Goal: Task Accomplishment & Management: Manage account settings

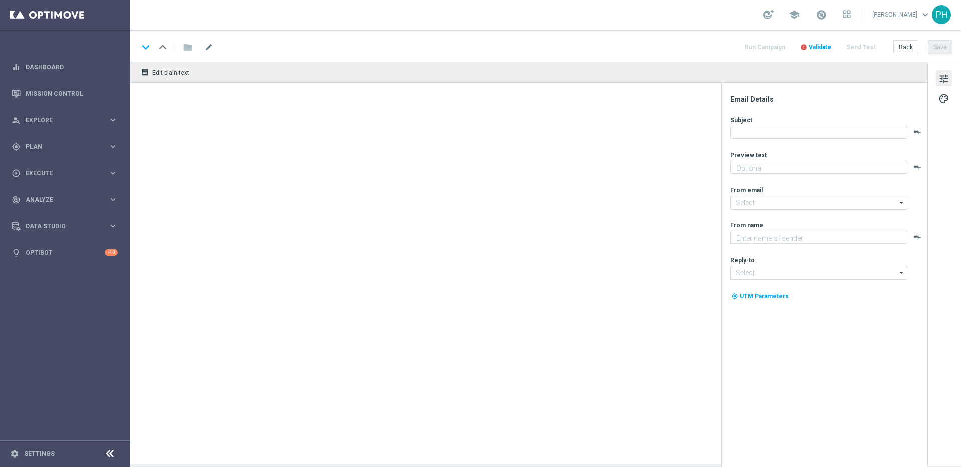
type textarea "Neu und exklusiv im Lottoland"
type textarea "Lottoland"
type input "[EMAIL_ADDRESS][DOMAIN_NAME]"
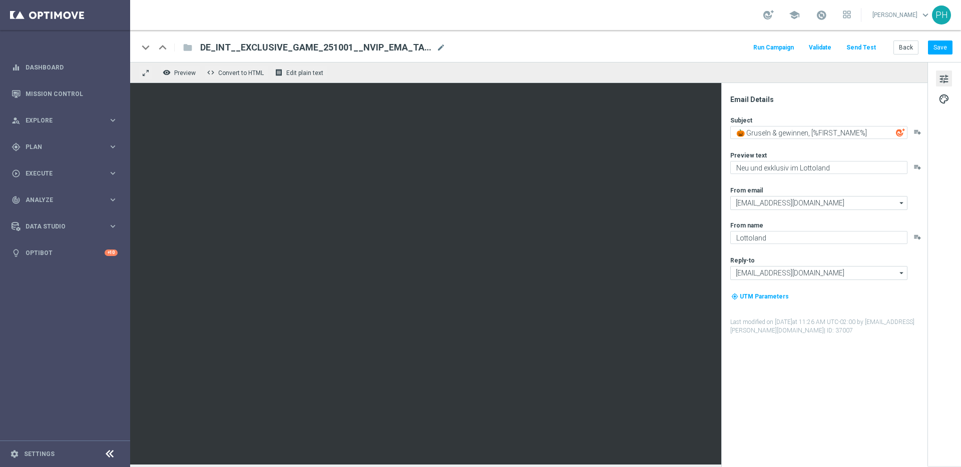
click at [343, 46] on span "DE_INT__EXCLUSIVE_GAME_251001__NVIP_EMA_TAC_GM" at bounding box center [316, 48] width 232 height 12
drag, startPoint x: 393, startPoint y: 49, endPoint x: 151, endPoint y: 44, distance: 241.7
click at [151, 44] on div "keyboard_arrow_down keyboard_arrow_up folder DE_INT__EXCLUSIVE_GAME_251001__NVI…" at bounding box center [293, 47] width 310 height 13
click at [581, 52] on div "keyboard_arrow_down keyboard_arrow_up folder DE_INT__EXCLUSIVE_GAME_251001__NVI…" at bounding box center [545, 47] width 814 height 13
click at [116, 145] on icon "keyboard_arrow_right" at bounding box center [113, 147] width 10 height 10
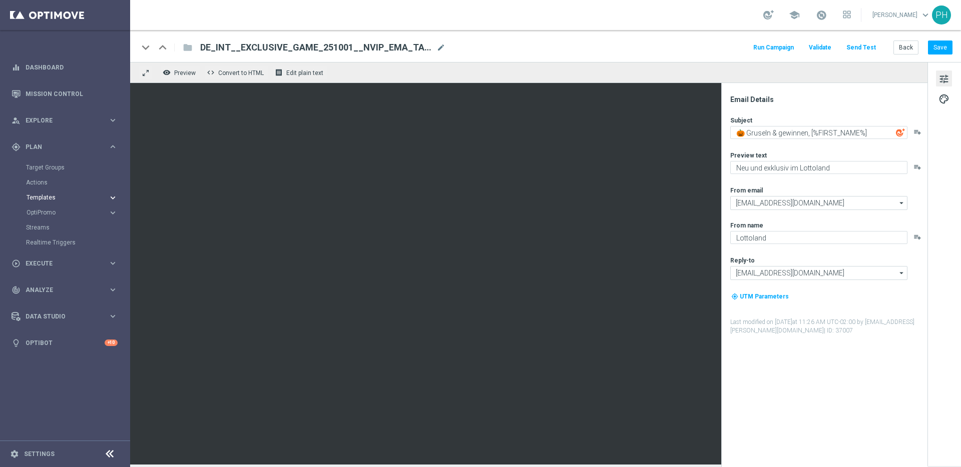
click at [112, 198] on icon "keyboard_arrow_right" at bounding box center [113, 198] width 10 height 10
click at [89, 211] on link "Optimail" at bounding box center [67, 213] width 73 height 8
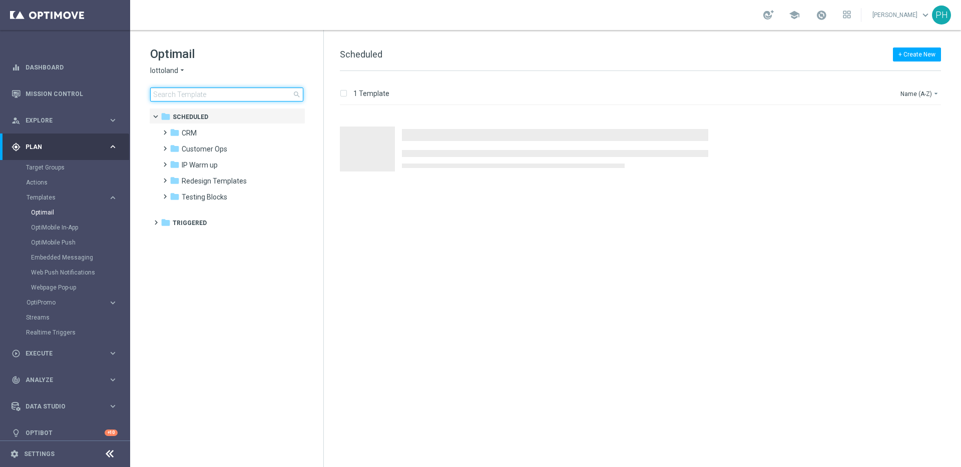
click at [233, 95] on input at bounding box center [226, 95] width 153 height 14
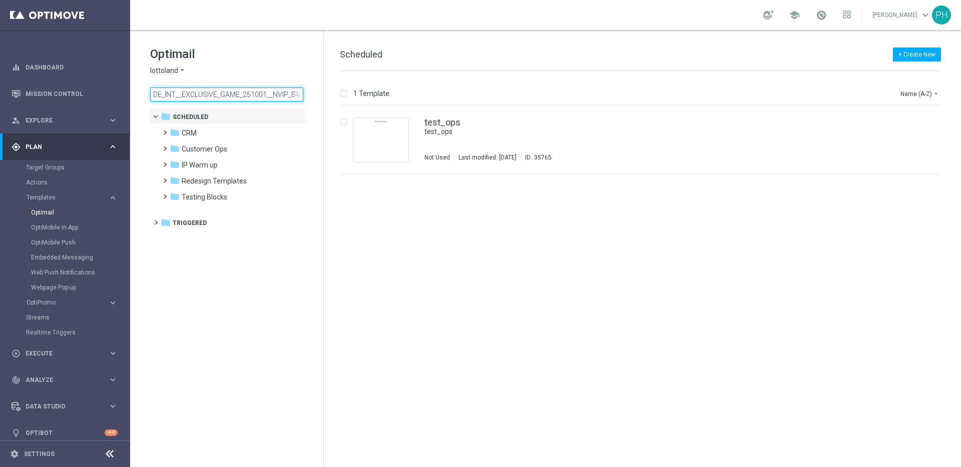
scroll to position [0, 39]
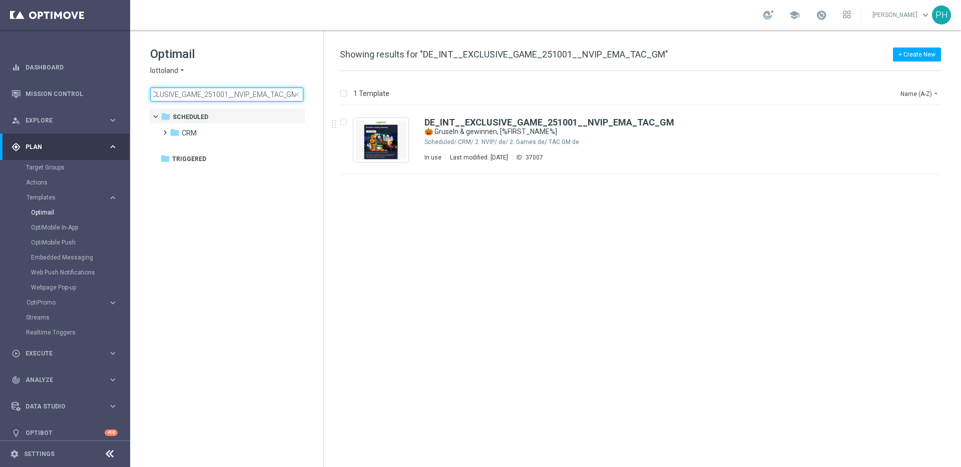
type input "DE_INT__EXCLUSIVE_GAME_251001__NVIP_EMA_TAC_GM"
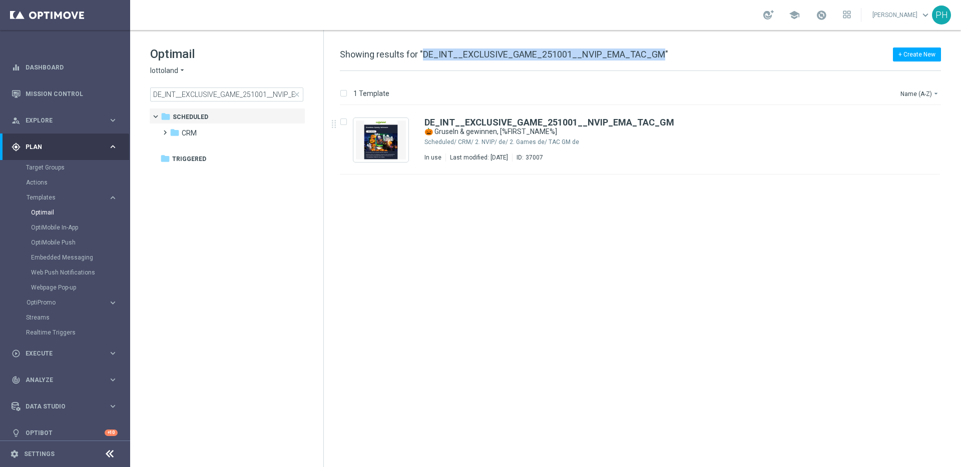
drag, startPoint x: 659, startPoint y: 54, endPoint x: 422, endPoint y: 52, distance: 236.7
click at [422, 52] on span "Showing results for "DE_INT__EXCLUSIVE_GAME_251001__NVIP_EMA_TAC_GM"" at bounding box center [504, 54] width 328 height 11
copy span "DE_INT__EXCLUSIVE_GAME_251001__NVIP_EMA_TAC_GM"
click at [519, 399] on div "insert_drive_file DE_INT__EXCLUSIVE_GAME_251001__NVIP_EMA_TAC_GM 🎃 Gruseln & ge…" at bounding box center [644, 287] width 629 height 362
copy span "DE_INT__EXCLUSIVE_GAME_251001__NVIP_EMA_TAC_GM"
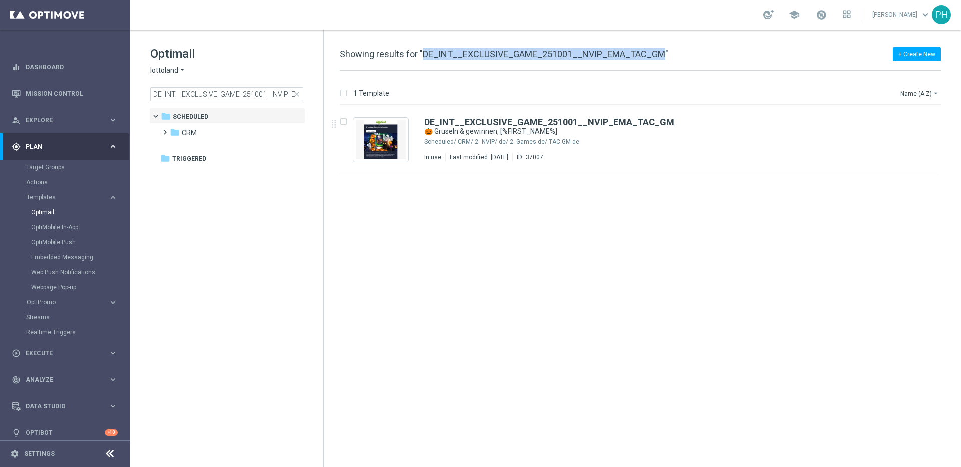
click at [485, 287] on div "insert_drive_file DE_INT__EXCLUSIVE_GAME_251001__NVIP_EMA_TAC_GM 🎃 Gruseln & ge…" at bounding box center [644, 287] width 629 height 362
click at [909, 121] on icon "file_copy" at bounding box center [912, 120] width 8 height 8
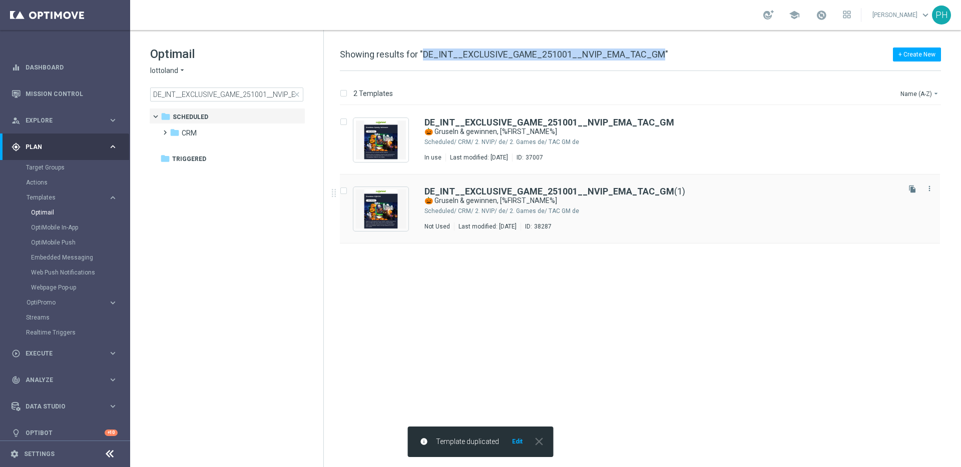
click at [648, 209] on div "CRM/ 2. NVIP/ de/ 2. Games de/ TAC GM de" at bounding box center [678, 211] width 440 height 8
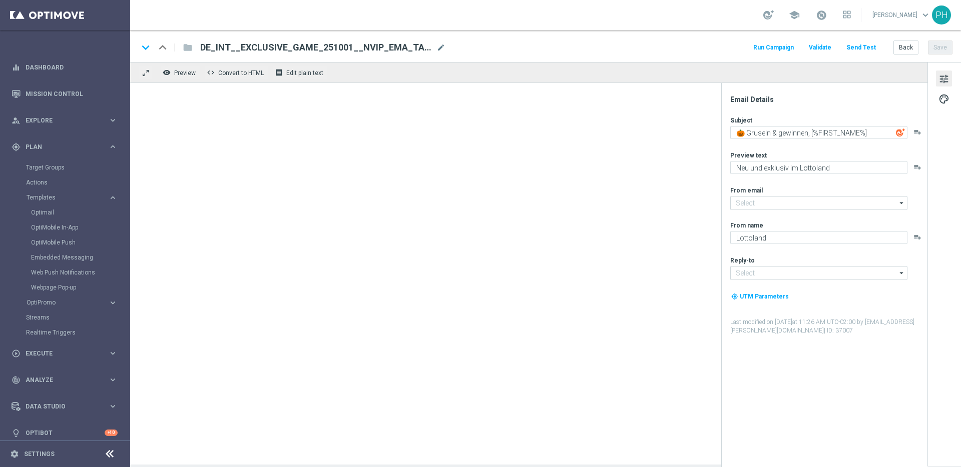
type input "[EMAIL_ADDRESS][DOMAIN_NAME]"
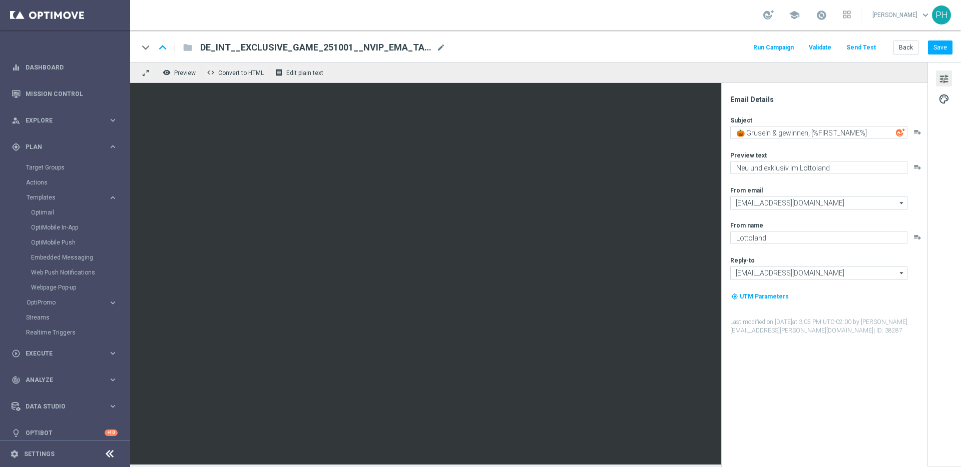
click at [347, 54] on div "DE_INT__EXCLUSIVE_GAME_251001__NVIP_EMA_TAC_GM(1) mode_edit" at bounding box center [322, 47] width 245 height 13
drag, startPoint x: 416, startPoint y: 46, endPoint x: 141, endPoint y: 31, distance: 275.1
click at [141, 31] on div "keyboard_arrow_down keyboard_arrow_up folder DE_INT__EXCLUSIVE_GAME_251001__NVI…" at bounding box center [545, 46] width 831 height 32
paste input "15__NVIP_EMA_TAC_GM"
type input "DE_INT__EXCLUSIVE_GAME_251015__NVIP_EMA_TAC_GM"
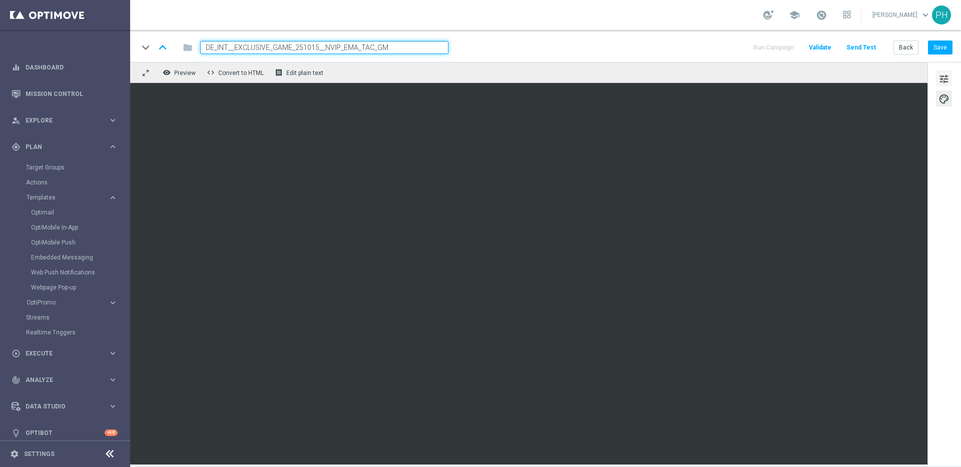
click at [938, 77] on span "tune" at bounding box center [943, 79] width 11 height 13
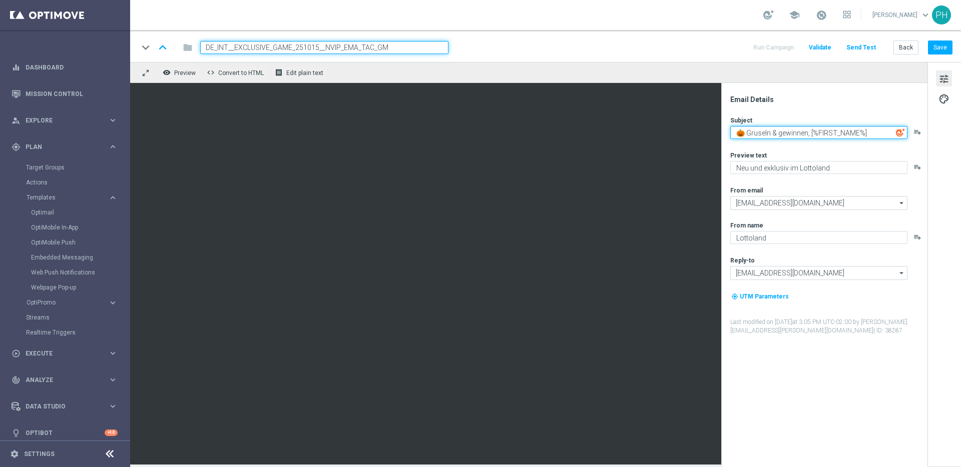
click at [881, 131] on textarea "🎃 Gruseln & gewinnen, [%FIRST_NAME%]" at bounding box center [818, 132] width 177 height 13
paste textarea "☠️ KREISCH! Hier kommt die Horror-[PERSON_NAME], [%FIRST_NAME%]."
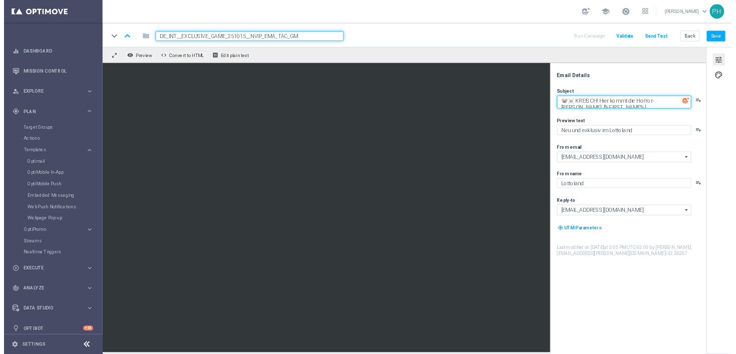
scroll to position [3, 0]
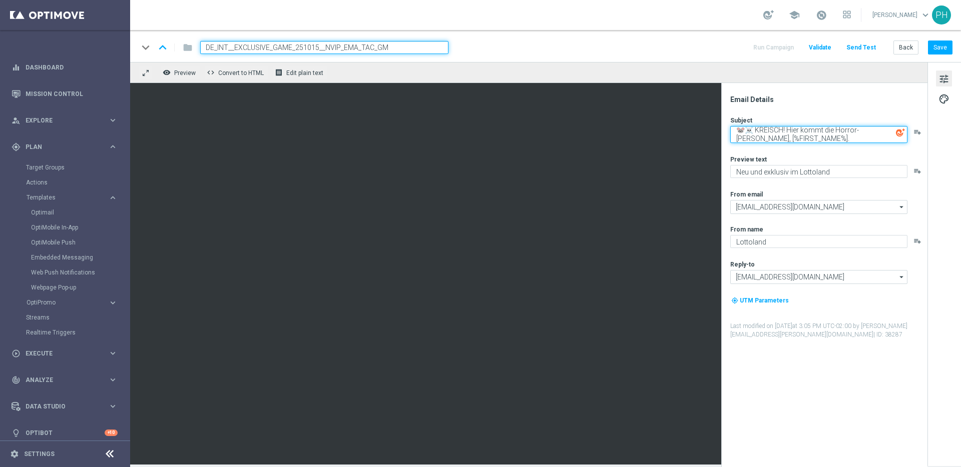
click at [808, 137] on textarea "🐭☠️ KREISCH! Hier kommt die Horror-[PERSON_NAME], [%FIRST_NAME%]." at bounding box center [818, 134] width 177 height 17
type textarea "🐭☠️ KREISCH! Hier kommt die Horror-[PERSON_NAME], [%FIRST_NAME%]."
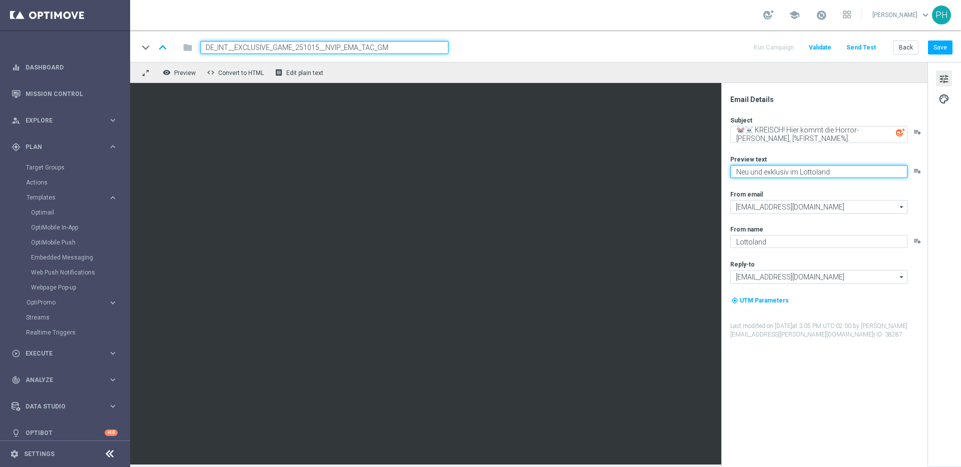
click at [824, 170] on textarea "Neu und exklusiv im Lottoland" at bounding box center [818, 171] width 177 height 13
paste textarea "Jetzt"
click at [739, 174] on textarea "Jetzt exklusiv im Lottoland" at bounding box center [818, 171] width 177 height 13
type textarea "Jetzt exklusiv im Lottoland"
click at [939, 81] on span "tune" at bounding box center [943, 79] width 11 height 13
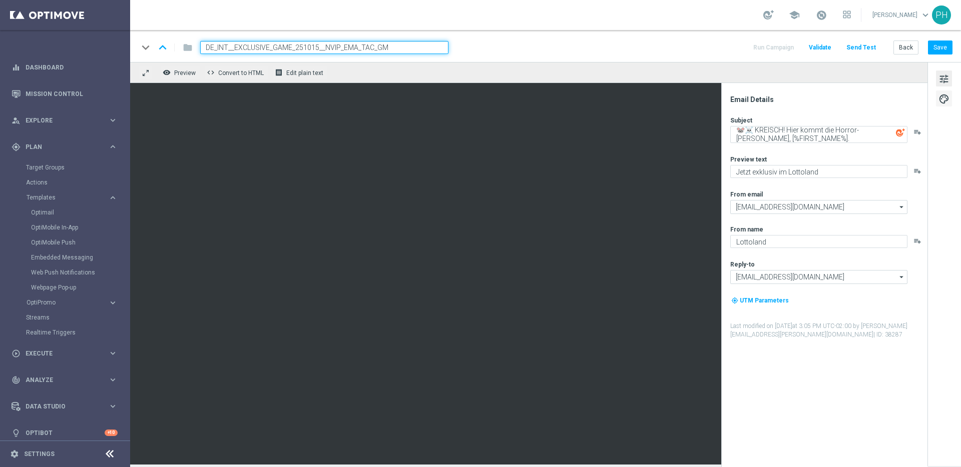
click at [943, 98] on span "palette" at bounding box center [943, 99] width 11 height 13
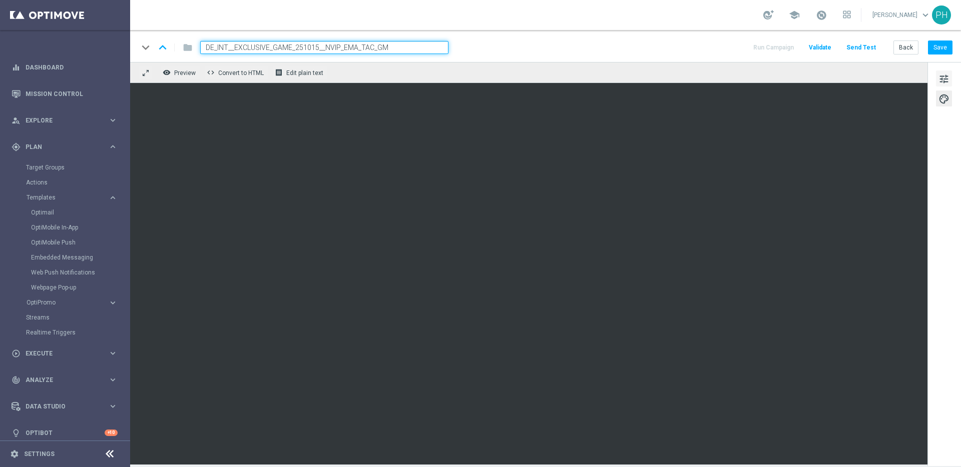
click at [940, 76] on span "tune" at bounding box center [943, 79] width 11 height 13
click at [405, 46] on input "DE_INT__EXCLUSIVE_GAME_251015__NVIP_EMA_TAC_GM" at bounding box center [324, 47] width 248 height 13
drag, startPoint x: 409, startPoint y: 47, endPoint x: 145, endPoint y: 11, distance: 266.7
click at [145, 11] on section "school [PERSON_NAME] keyboard_arrow_down PH keyboard_arrow_down keyboard_arrow_…" at bounding box center [545, 233] width 831 height 467
click at [512, 40] on div "keyboard_arrow_down keyboard_arrow_up folder DE_INT__EXCLUSIVE_GAME_251015__NVI…" at bounding box center [545, 46] width 831 height 32
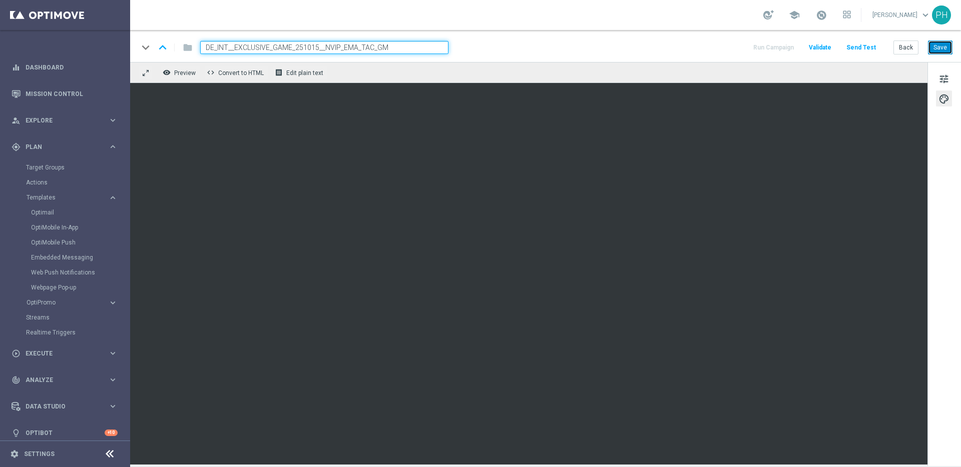
click at [944, 48] on button "Save" at bounding box center [940, 48] width 25 height 14
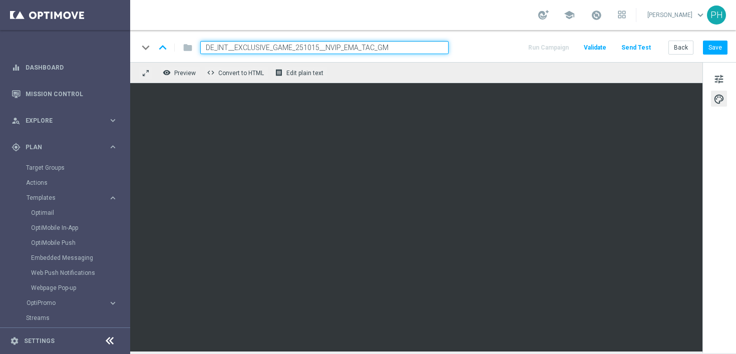
click at [716, 98] on span "palette" at bounding box center [718, 99] width 11 height 13
click at [718, 77] on span "tune" at bounding box center [718, 79] width 11 height 13
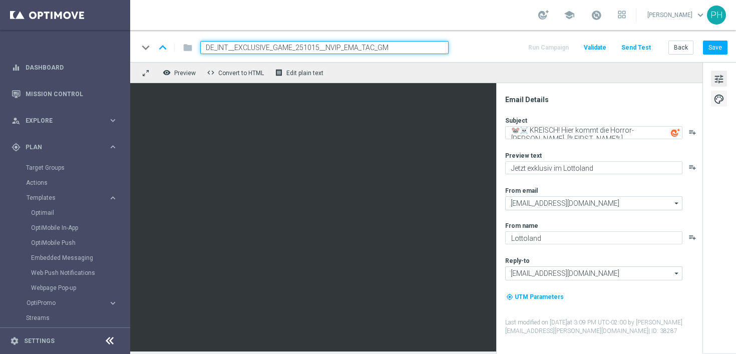
click at [717, 101] on span "palette" at bounding box center [718, 99] width 11 height 13
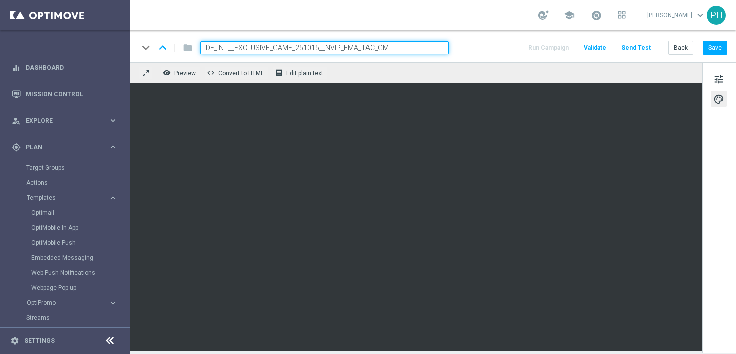
drag, startPoint x: 419, startPoint y: 52, endPoint x: 246, endPoint y: 30, distance: 174.5
click at [246, 30] on section "school [PERSON_NAME] keyboard_arrow_down PH keyboard_arrow_down keyboard_arrow_…" at bounding box center [432, 177] width 605 height 354
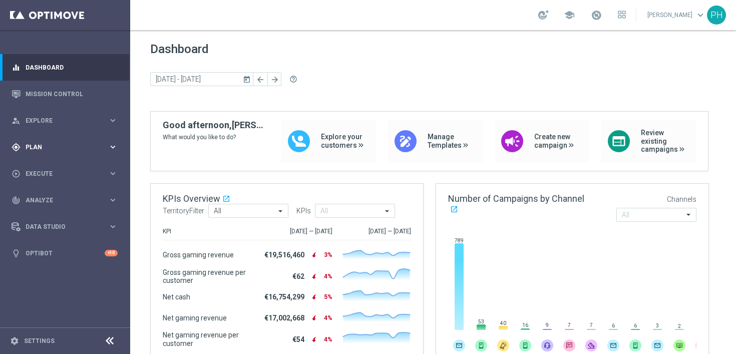
click at [113, 147] on icon "keyboard_arrow_right" at bounding box center [113, 147] width 10 height 10
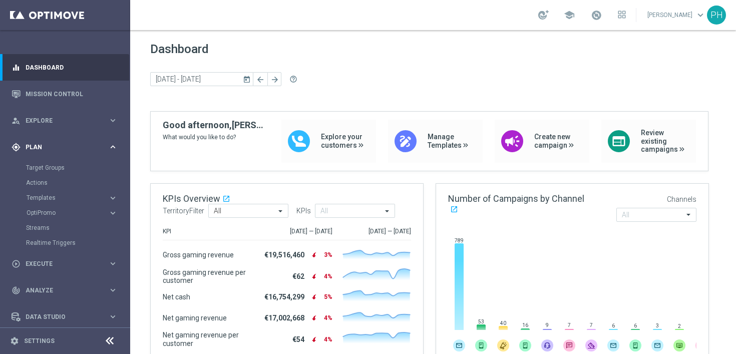
click at [113, 146] on icon "keyboard_arrow_right" at bounding box center [113, 147] width 10 height 10
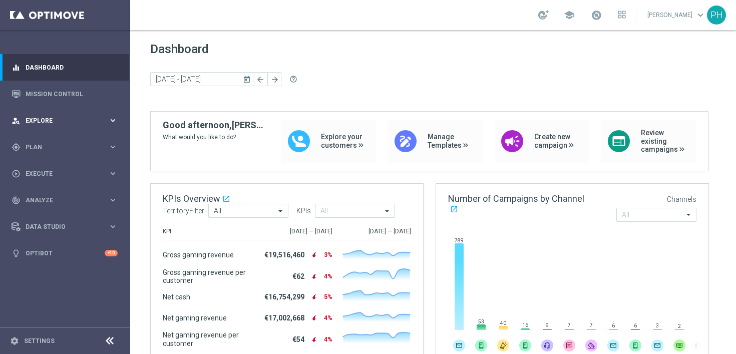
click at [111, 121] on icon "keyboard_arrow_right" at bounding box center [113, 121] width 10 height 10
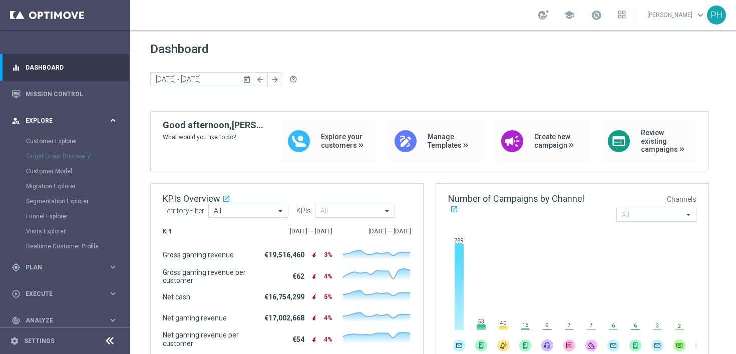
click at [112, 120] on icon "keyboard_arrow_right" at bounding box center [113, 121] width 10 height 10
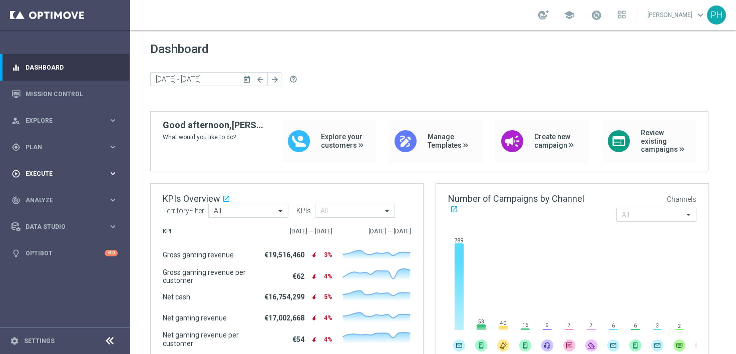
click at [110, 173] on icon "keyboard_arrow_right" at bounding box center [113, 174] width 10 height 10
click at [113, 149] on icon "keyboard_arrow_right" at bounding box center [113, 147] width 10 height 10
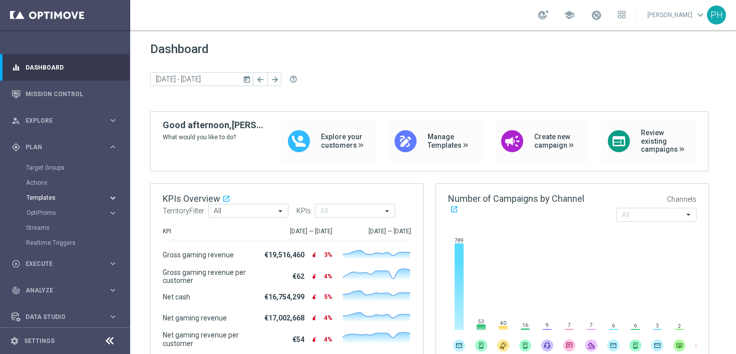
click at [111, 198] on icon "keyboard_arrow_right" at bounding box center [113, 198] width 10 height 10
click at [60, 210] on link "Optimail" at bounding box center [67, 213] width 73 height 8
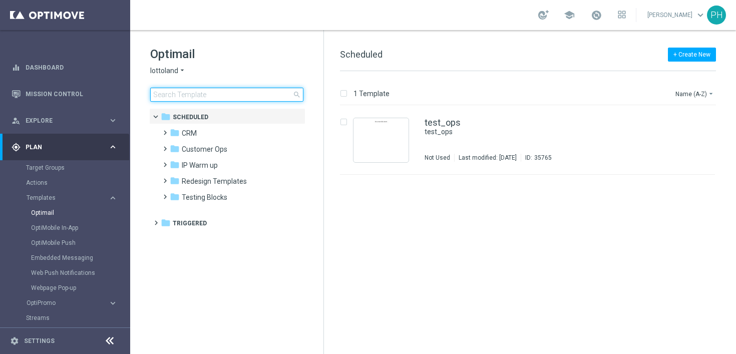
click at [212, 97] on input at bounding box center [226, 95] width 153 height 14
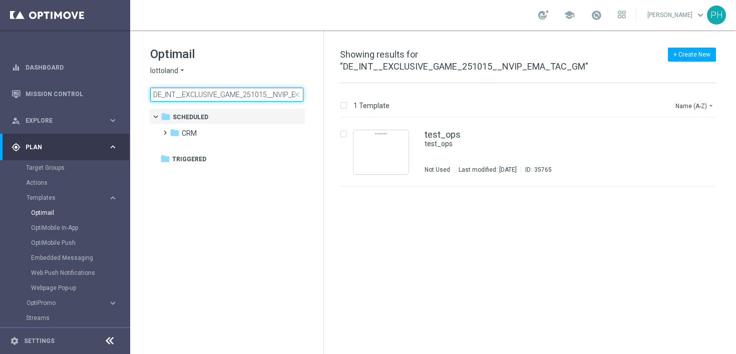
scroll to position [0, 39]
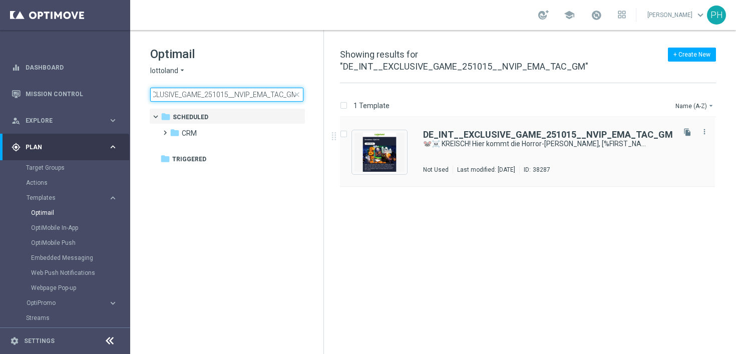
type input "DE_INT__EXCLUSIVE_GAME_251015__NVIP_EMA_TAC_GM"
click at [505, 150] on div "DE_INT__EXCLUSIVE_GAME_251015__NVIP_EMA_TAC_GM 🐭☠️ KREISCH! Hier kommt die Horr…" at bounding box center [548, 152] width 250 height 44
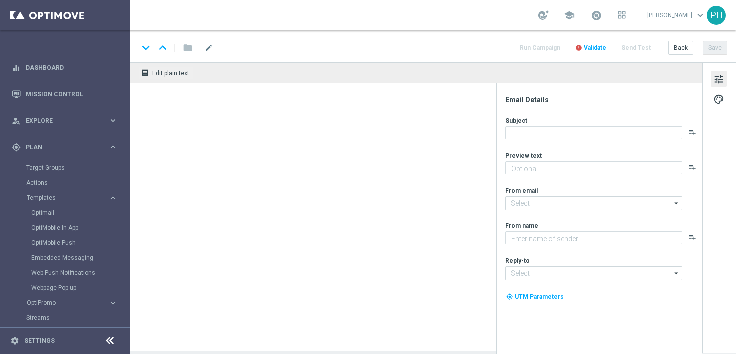
type textarea "Jetzt exklusiv im Lottoland"
type input "[EMAIL_ADDRESS][DOMAIN_NAME]"
type textarea "Lottoland"
type input "[EMAIL_ADDRESS][DOMAIN_NAME]"
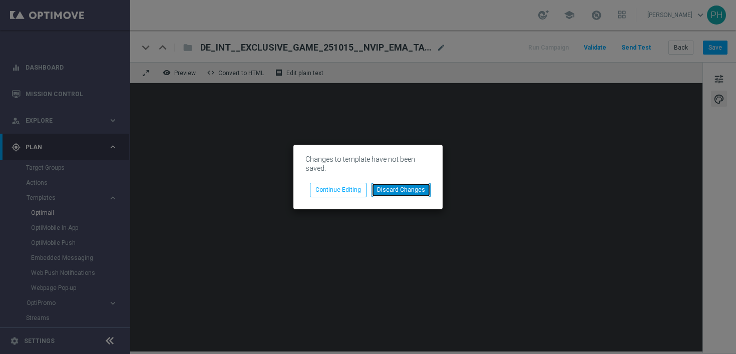
click at [400, 191] on button "Discard Changes" at bounding box center [400, 190] width 59 height 14
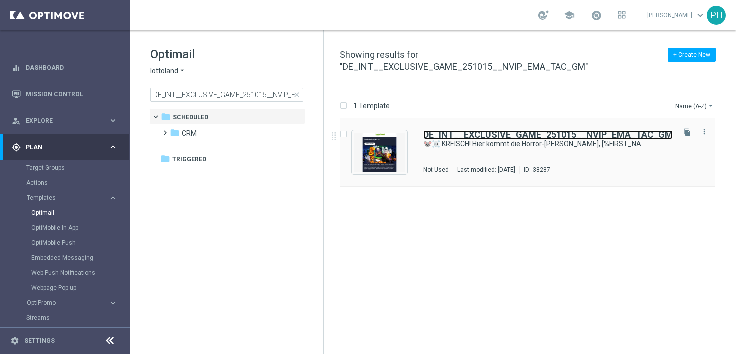
click at [461, 129] on b "DE_INT__EXCLUSIVE_GAME_251015__NVIP_EMA_TAC_GM" at bounding box center [548, 134] width 250 height 11
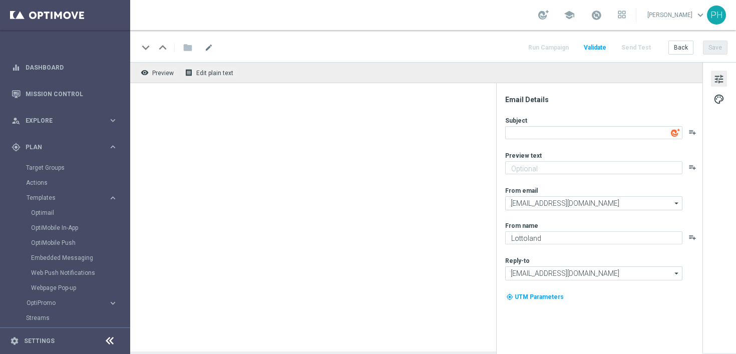
type textarea "🐭☠️ KREISCH! Hier kommt die Horror-[PERSON_NAME], [%FIRST_NAME%]."
type textarea "Jetzt exklusiv im Lottoland"
type input "[EMAIL_ADDRESS][DOMAIN_NAME]"
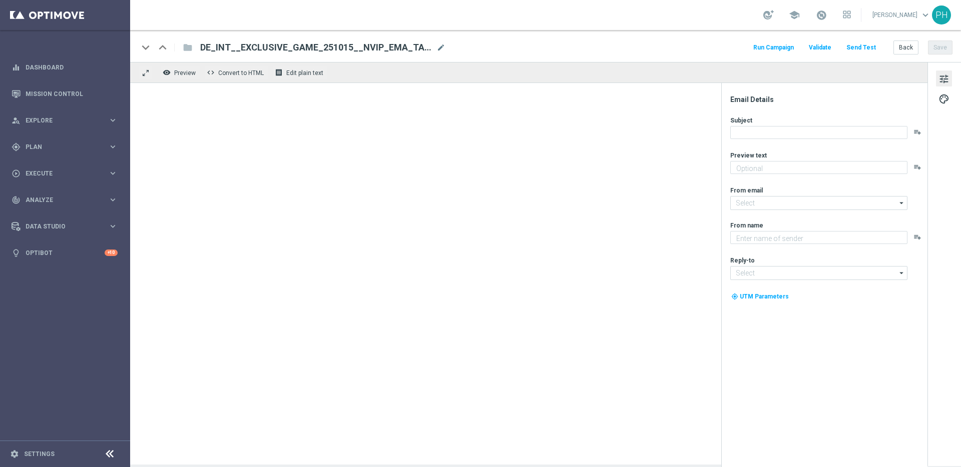
type textarea "Jetzt exklusiv im Lottoland"
type input "[EMAIL_ADDRESS][DOMAIN_NAME]"
type textarea "Lottoland"
type input "[EMAIL_ADDRESS][DOMAIN_NAME]"
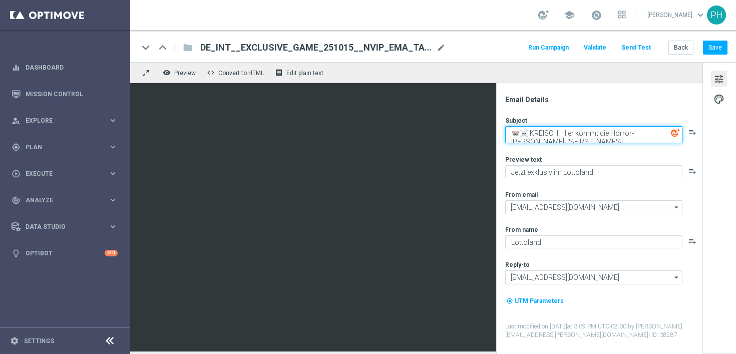
click at [591, 137] on textarea "🐭☠️ KREISCH! Hier kommt die Horror-[PERSON_NAME], [%FIRST_NAME%]." at bounding box center [593, 134] width 177 height 17
paste textarea "🐭☠️"
type textarea "🐭☠️ KREISCH! Hier kommt die Horror-[PERSON_NAME], [%FIRST_NAME%]. 🐭☠️"
click at [614, 148] on div "Subject 🐭☠️ KREISCH! Hier kommt die Horror-[PERSON_NAME], [%FIRST_NAME%]. 🐭☠️ p…" at bounding box center [603, 227] width 196 height 223
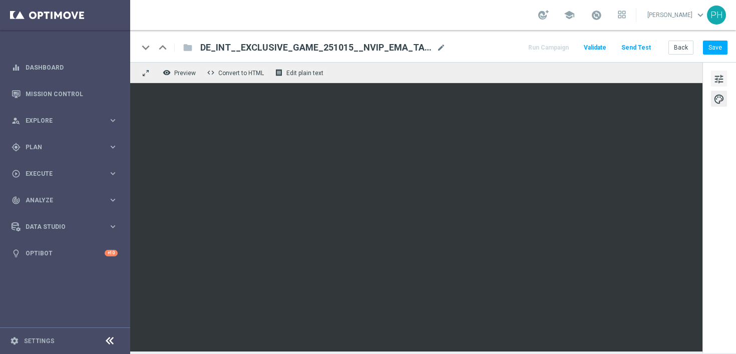
click at [724, 80] on span "tune" at bounding box center [718, 79] width 11 height 13
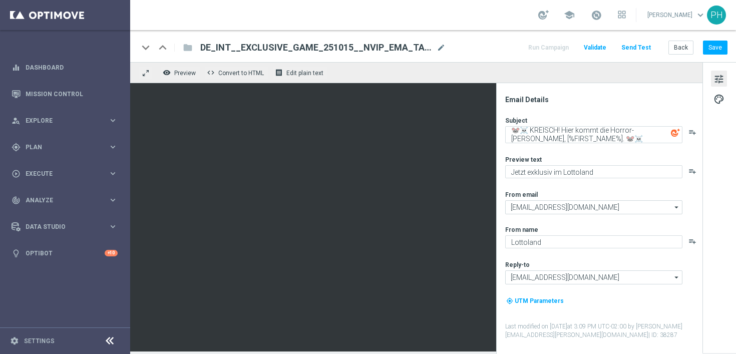
click at [723, 109] on div "tune palette" at bounding box center [719, 207] width 34 height 291
click at [720, 97] on span "palette" at bounding box center [718, 99] width 11 height 13
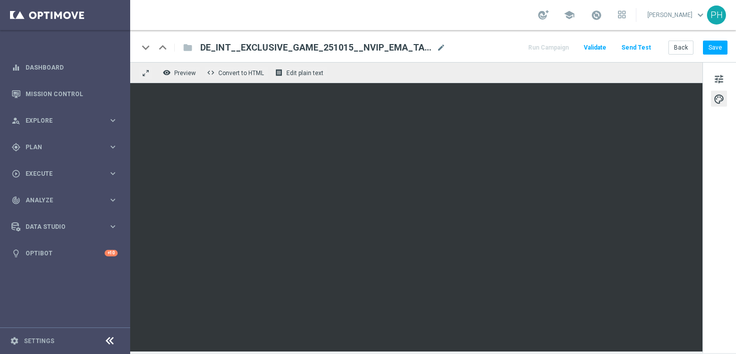
click at [644, 48] on button "Send Test" at bounding box center [635, 48] width 33 height 14
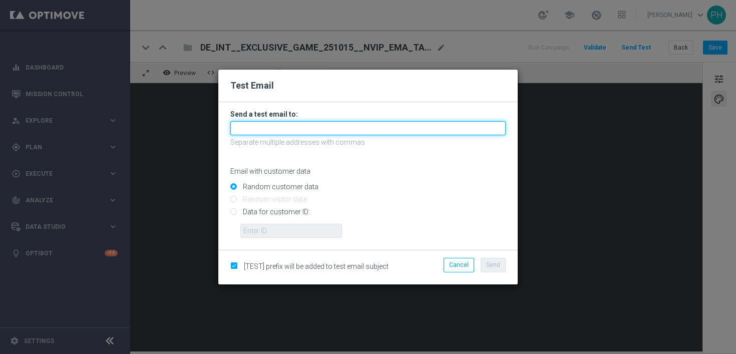
click at [350, 127] on input "text" at bounding box center [367, 128] width 275 height 14
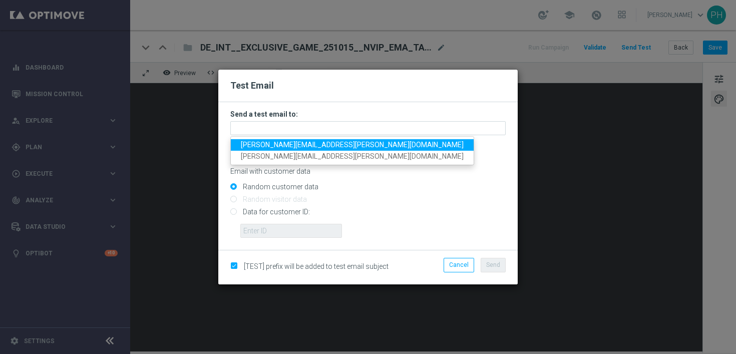
click at [341, 144] on link "peter.huber@lottoland.com" at bounding box center [352, 145] width 243 height 12
type input "peter.huber@lottoland.com"
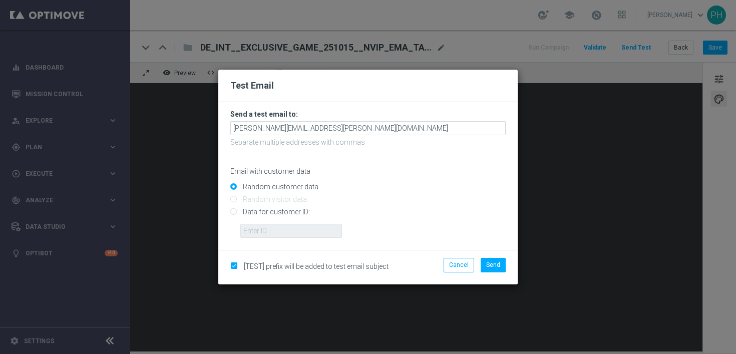
click at [467, 180] on div "Random customer data" at bounding box center [367, 184] width 275 height 13
click at [487, 266] on span "Send" at bounding box center [493, 264] width 14 height 7
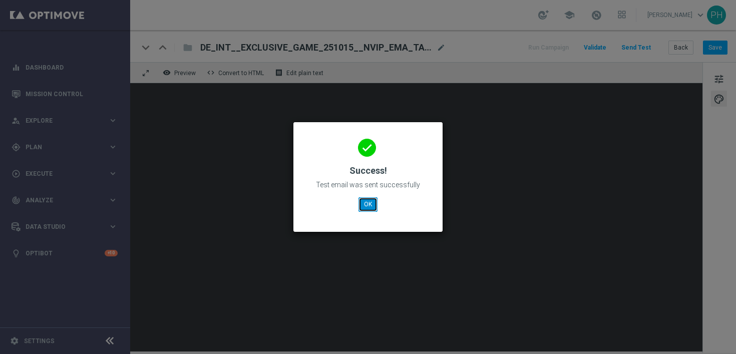
click at [364, 204] on button "OK" at bounding box center [367, 204] width 19 height 14
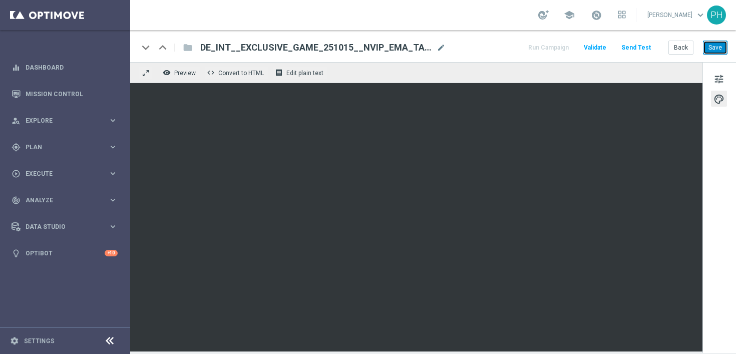
click at [719, 49] on button "Save" at bounding box center [715, 48] width 25 height 14
click at [717, 45] on button "Save" at bounding box center [715, 48] width 25 height 14
click at [439, 45] on span "mode_edit" at bounding box center [440, 47] width 9 height 9
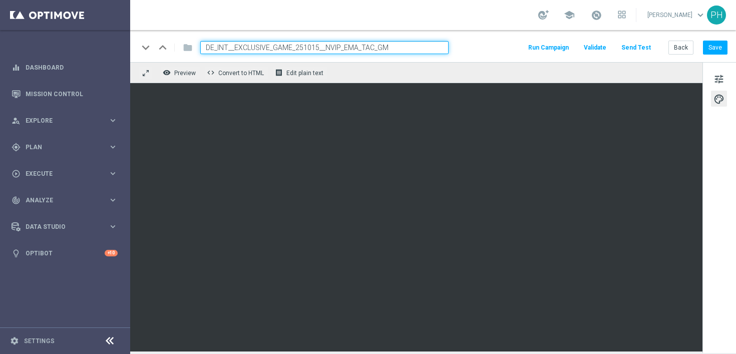
drag, startPoint x: 412, startPoint y: 47, endPoint x: 144, endPoint y: 36, distance: 267.9
click at [144, 36] on div "keyboard_arrow_down keyboard_arrow_up folder DE_INT__EXCLUSIVE_GAME_251015__NVI…" at bounding box center [432, 46] width 605 height 32
click at [502, 51] on div "keyboard_arrow_down keyboard_arrow_up folder DE_INT__EXCLUSIVE_GAME_251015__NVI…" at bounding box center [432, 47] width 589 height 13
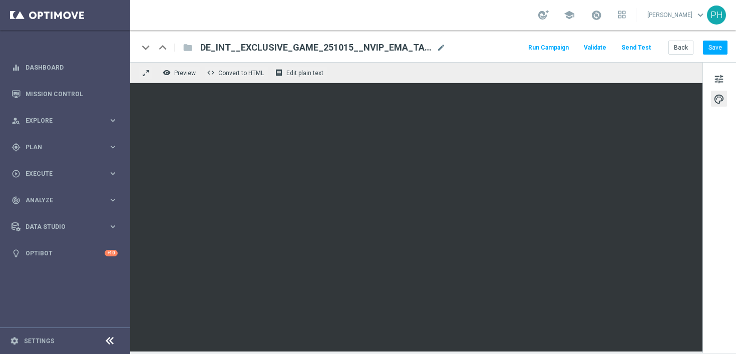
click at [144, 46] on div "keyboard_arrow_down" at bounding box center [145, 47] width 15 height 15
click at [104, 117] on div "person_search Explore" at bounding box center [60, 120] width 97 height 9
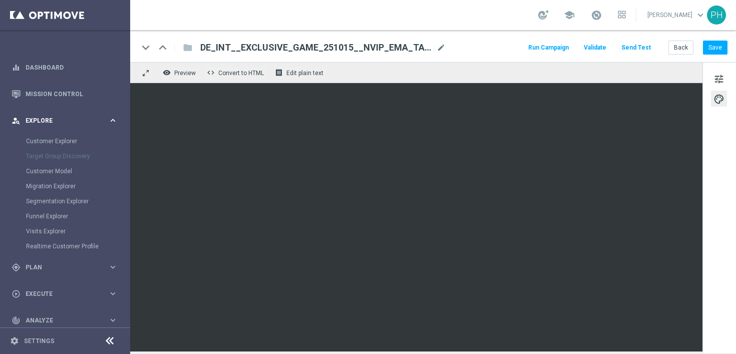
click at [108, 117] on icon "keyboard_arrow_right" at bounding box center [113, 121] width 10 height 10
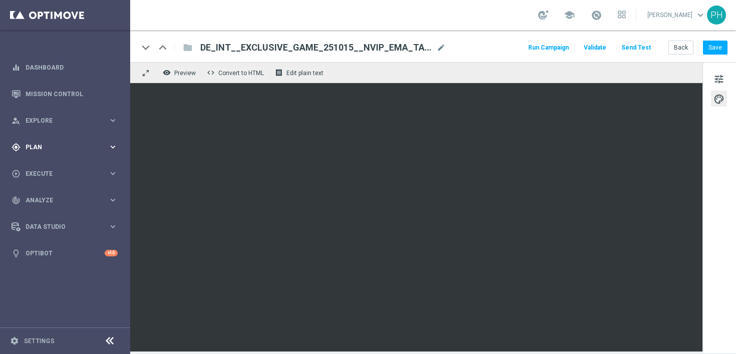
click at [112, 148] on icon "keyboard_arrow_right" at bounding box center [113, 147] width 10 height 10
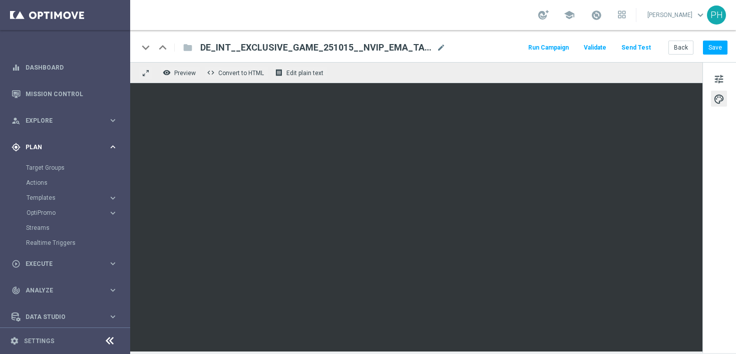
click at [109, 146] on icon "keyboard_arrow_right" at bounding box center [113, 147] width 10 height 10
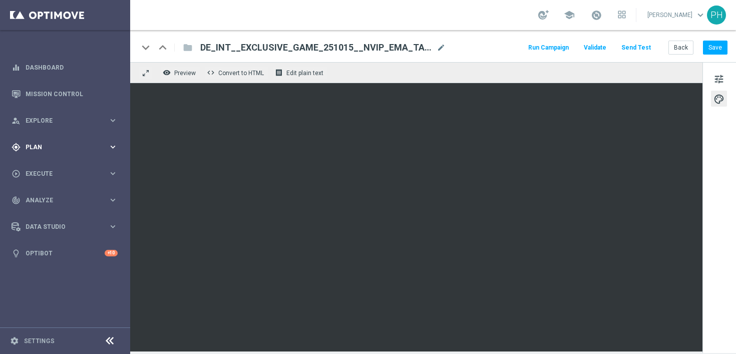
click at [109, 146] on icon "keyboard_arrow_right" at bounding box center [113, 147] width 10 height 10
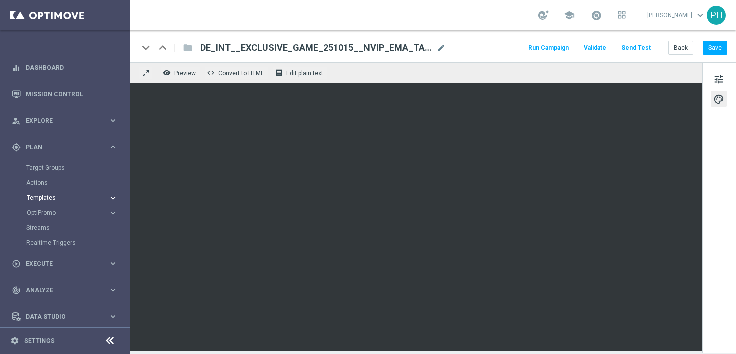
click at [108, 198] on icon "keyboard_arrow_right" at bounding box center [113, 198] width 10 height 10
click at [81, 212] on link "Optimail" at bounding box center [67, 213] width 73 height 8
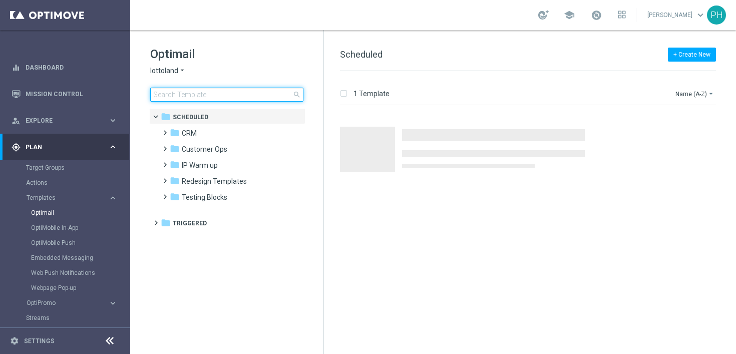
click at [222, 95] on input at bounding box center [226, 95] width 153 height 14
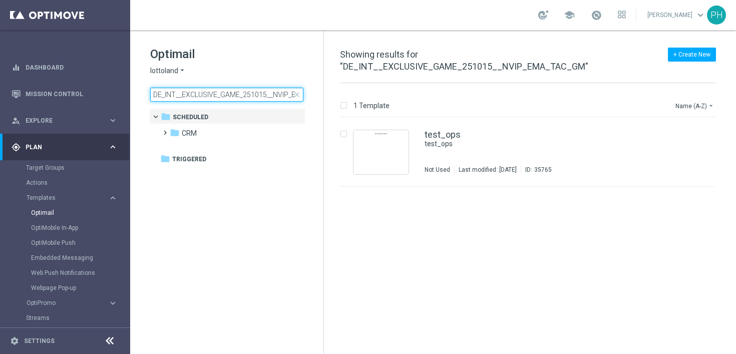
scroll to position [0, 39]
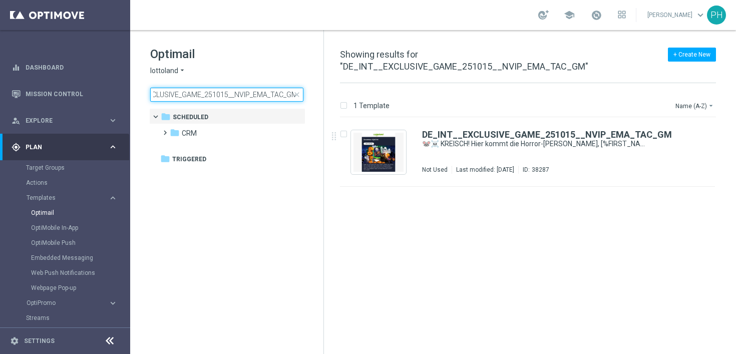
type input "DE_INT__EXCLUSIVE_GAME_251015__NVIP_EMA_TAC_GM"
click at [461, 222] on div "insert_drive_file DE_INT__EXCLUSIVE_GAME_251015__NVIP_EMA_TAC_GM 🐭☠️ KREISCH! H…" at bounding box center [532, 242] width 404 height 248
drag, startPoint x: 153, startPoint y: 94, endPoint x: 389, endPoint y: 97, distance: 236.2
click at [386, 97] on div "Optimail lottoland arrow_drop_down × lottoland DE_INT__EXCLUSIVE_GAME_251015__N…" at bounding box center [432, 192] width 605 height 324
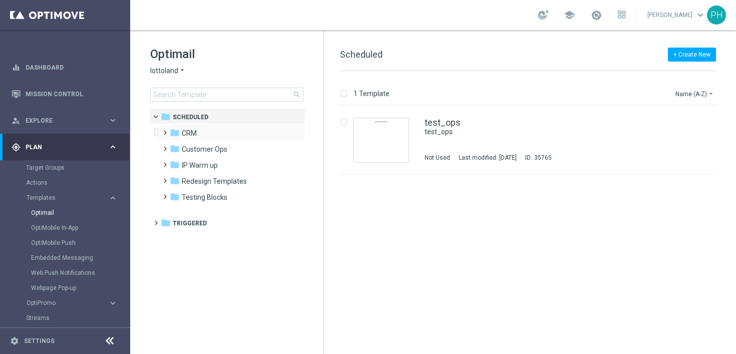
click at [165, 130] on span at bounding box center [163, 128] width 5 height 4
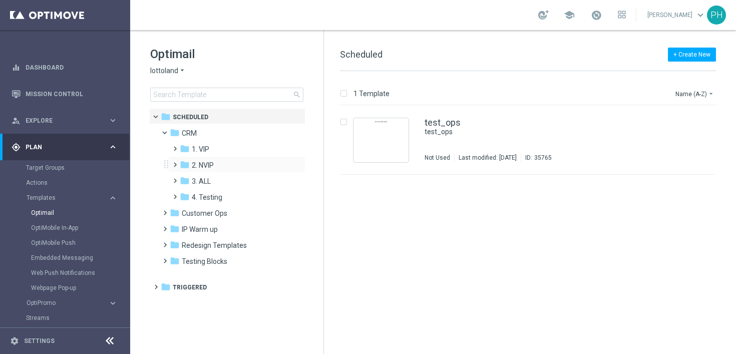
click at [175, 162] on span at bounding box center [173, 160] width 5 height 4
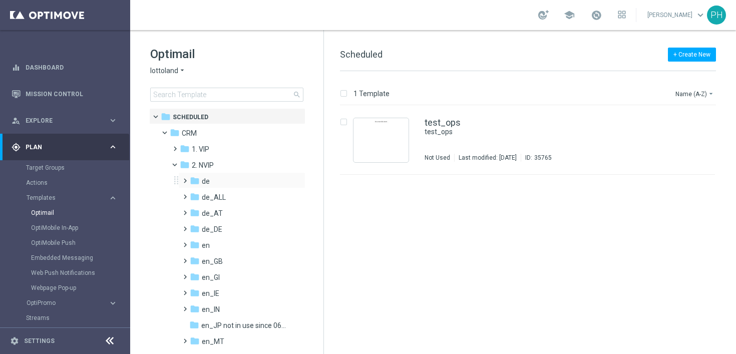
click at [185, 178] on span at bounding box center [183, 176] width 5 height 4
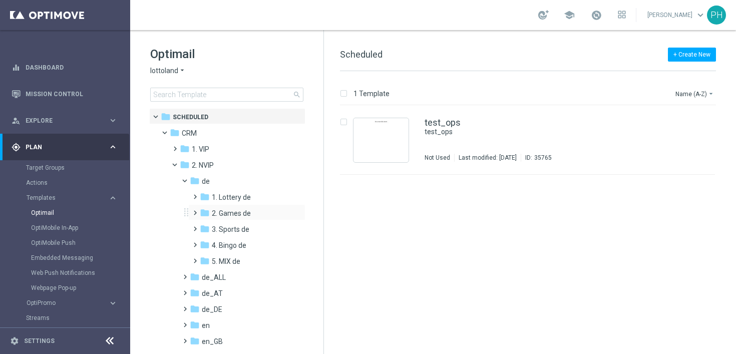
click at [195, 210] on span at bounding box center [193, 208] width 5 height 4
click at [205, 242] on span at bounding box center [203, 240] width 5 height 4
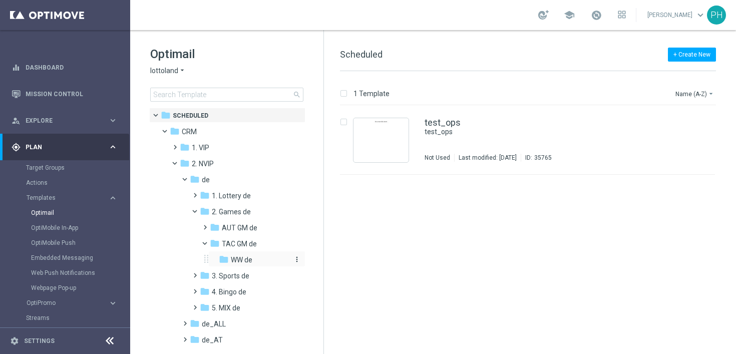
scroll to position [2, 0]
click at [234, 256] on span "WW de" at bounding box center [242, 259] width 22 height 9
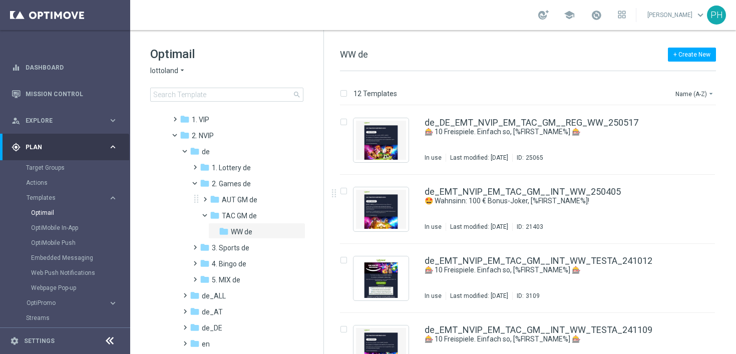
scroll to position [30, 0]
click at [187, 149] on span at bounding box center [189, 149] width 4 height 5
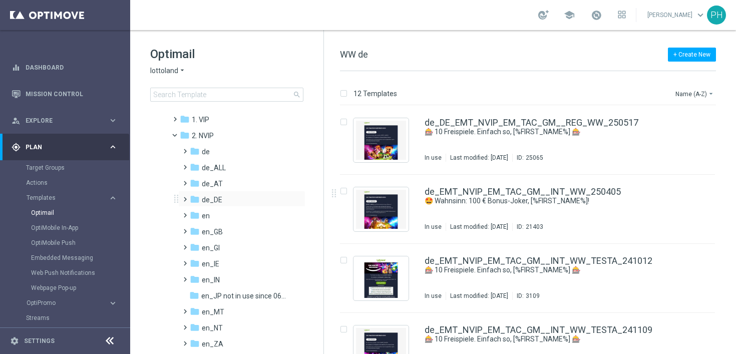
click at [184, 197] on span at bounding box center [183, 195] width 5 height 4
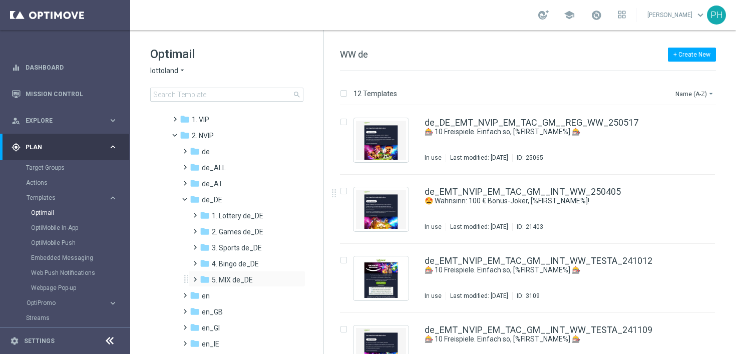
click at [195, 277] on span at bounding box center [193, 275] width 5 height 4
click at [203, 309] on span at bounding box center [203, 307] width 5 height 4
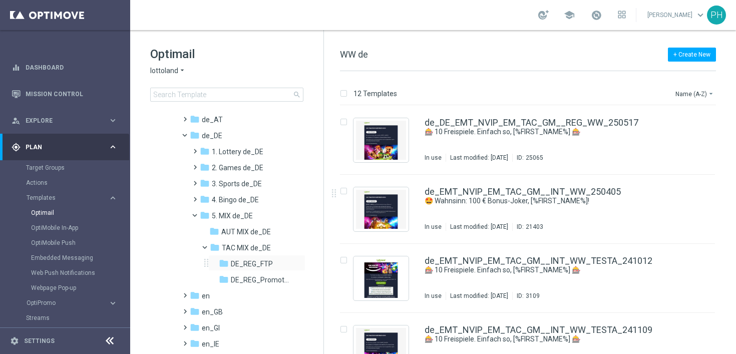
scroll to position [94, 0]
click at [207, 245] on span at bounding box center [209, 244] width 4 height 5
click at [197, 213] on span at bounding box center [199, 212] width 4 height 5
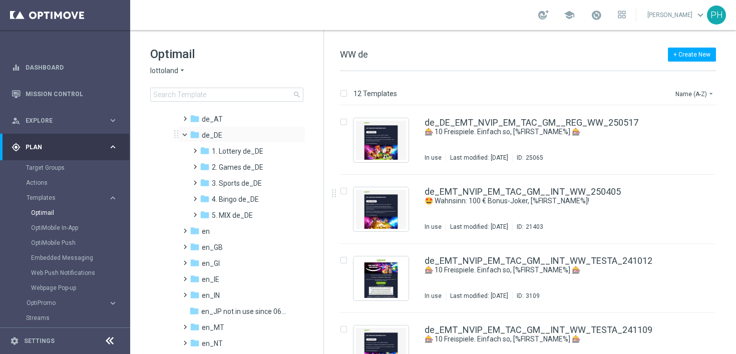
click at [187, 133] on span at bounding box center [189, 132] width 4 height 5
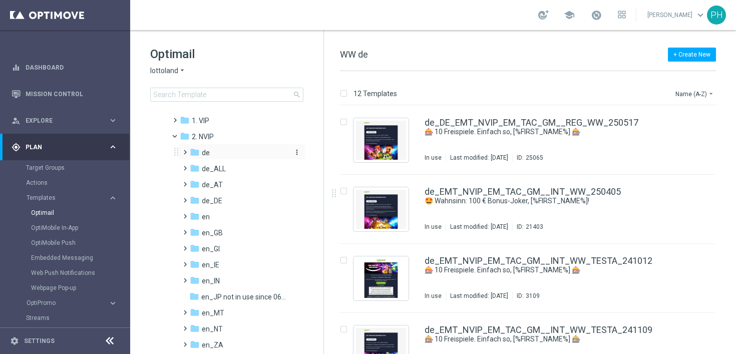
scroll to position [29, 0]
click at [185, 166] on span at bounding box center [183, 164] width 5 height 4
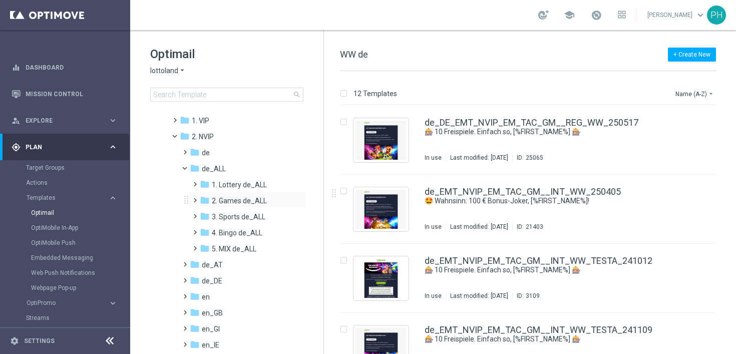
click at [195, 198] on span at bounding box center [193, 196] width 5 height 4
click at [255, 230] on span "TAC GM de_ALL" at bounding box center [246, 232] width 51 height 9
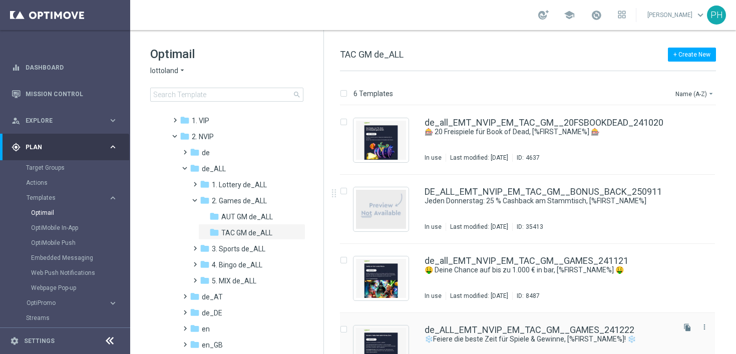
scroll to position [166, 0]
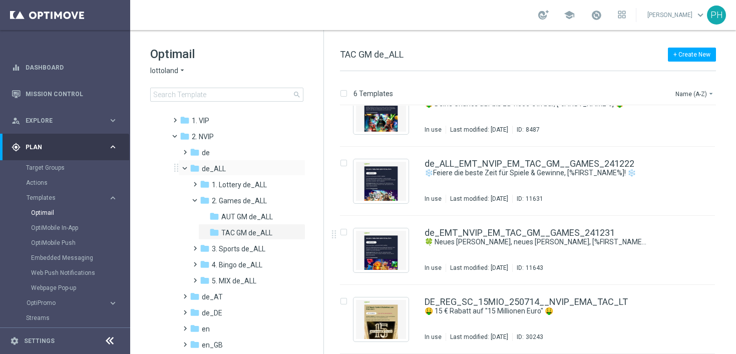
click at [187, 167] on span at bounding box center [189, 166] width 4 height 5
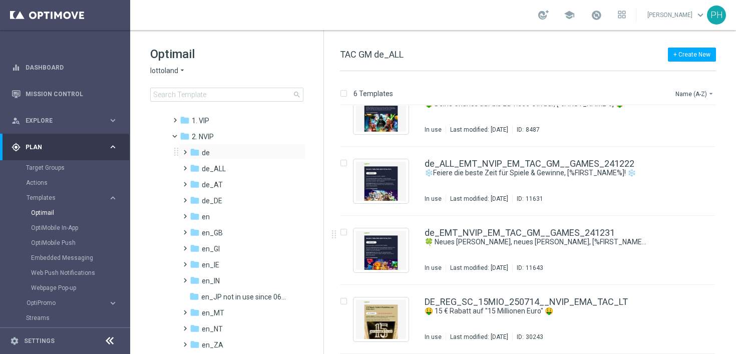
click at [183, 150] on span at bounding box center [183, 148] width 5 height 4
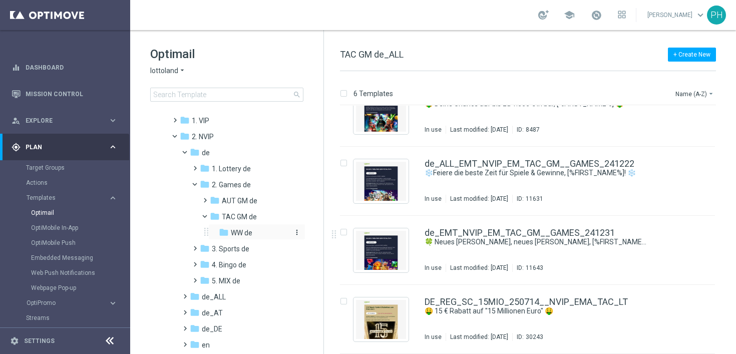
click at [239, 233] on span "WW de" at bounding box center [242, 232] width 22 height 9
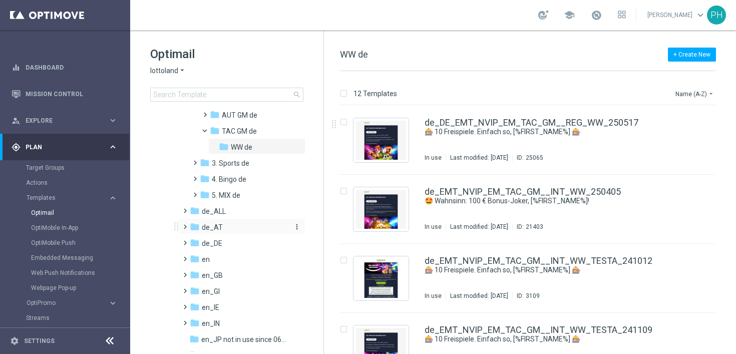
scroll to position [127, 0]
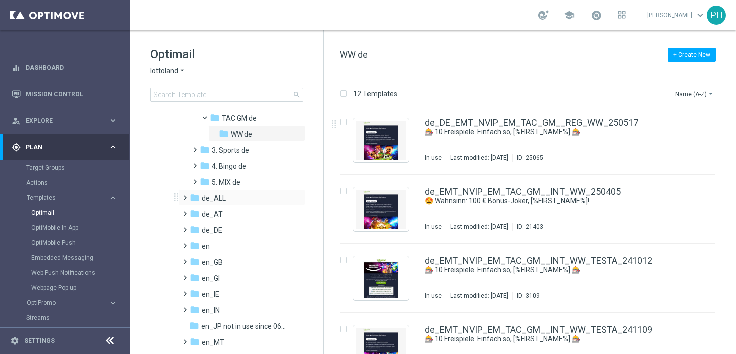
click at [185, 195] on span at bounding box center [183, 193] width 5 height 4
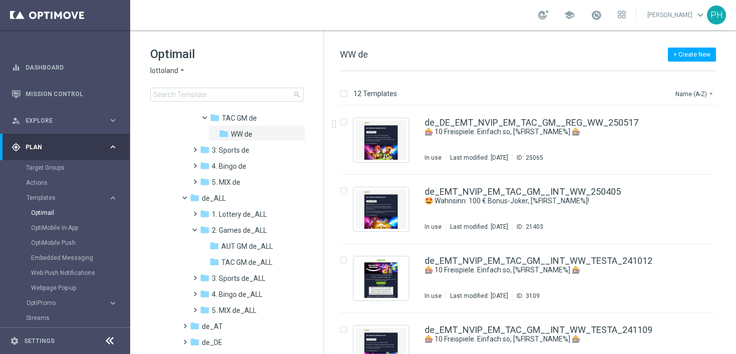
click at [206, 84] on div "Optimail lottoland arrow_drop_down × lottoland search" at bounding box center [236, 74] width 173 height 56
click at [206, 91] on input at bounding box center [226, 95] width 153 height 14
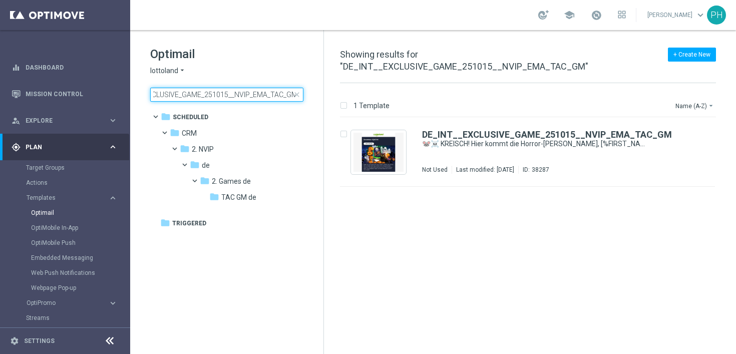
type input "DE_INT__EXCLUSIVE_GAME_251015__NVIP_EMA_TAC_GM"
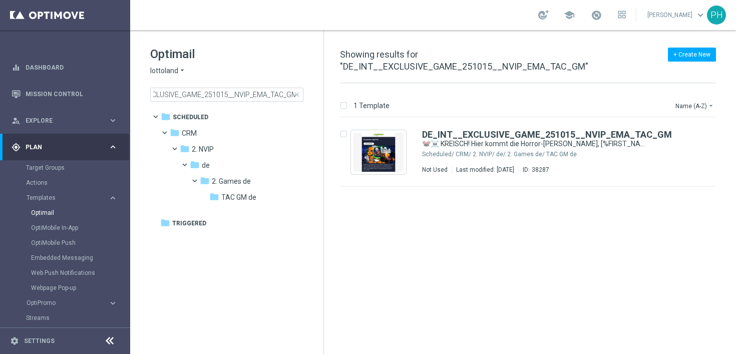
click at [414, 228] on div "insert_drive_file DE_INT__EXCLUSIVE_GAME_251015__NVIP_EMA_TAC_GM 🐭☠️ KREISCH! H…" at bounding box center [532, 242] width 404 height 248
click at [245, 196] on span "TAC GM de" at bounding box center [238, 197] width 35 height 9
click at [256, 97] on input "DE_INT__EXCLUSIVE_GAME_251015__NVIP_EMA_TAC_GM" at bounding box center [226, 95] width 153 height 14
click at [299, 93] on span "close" at bounding box center [297, 95] width 8 height 8
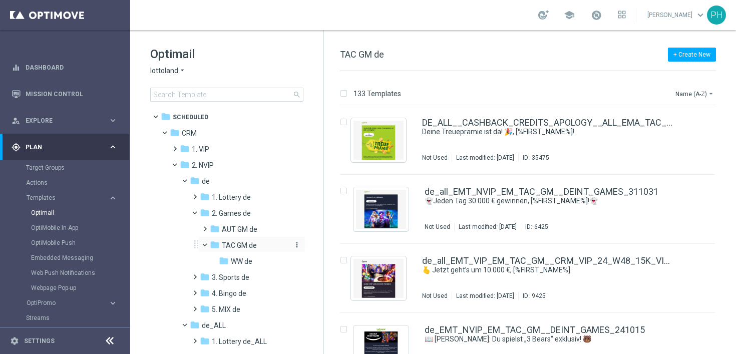
click at [251, 246] on span "TAC GM de" at bounding box center [239, 245] width 35 height 9
click at [201, 93] on input at bounding box center [226, 95] width 153 height 14
click at [190, 100] on input at bounding box center [226, 95] width 153 height 14
click at [191, 96] on input at bounding box center [226, 95] width 153 height 14
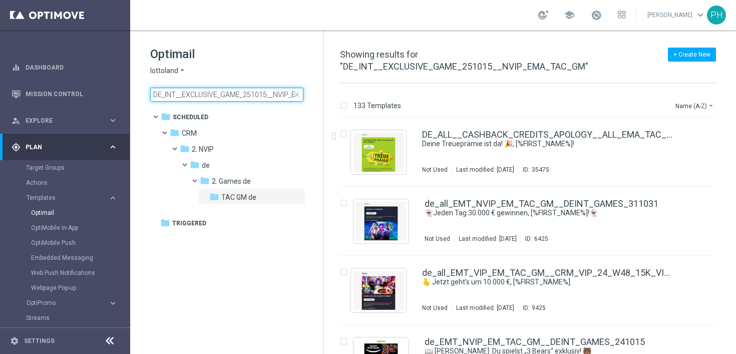
scroll to position [0, 39]
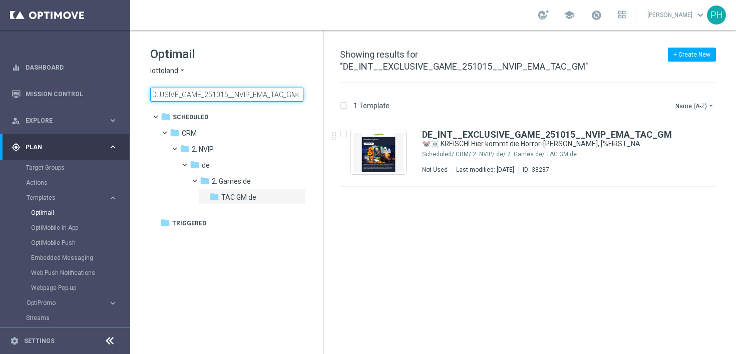
type input "DE_INT__EXCLUSIVE_GAME_251015__NVIP_EMA_TAC_GM"
click at [296, 94] on span "close" at bounding box center [297, 95] width 8 height 8
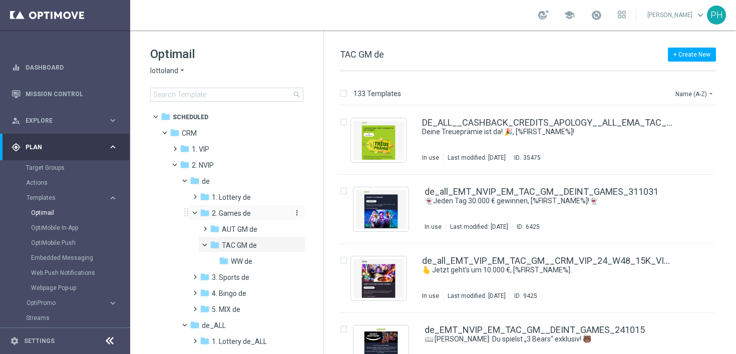
click at [238, 212] on span "2. Games de" at bounding box center [231, 213] width 39 height 9
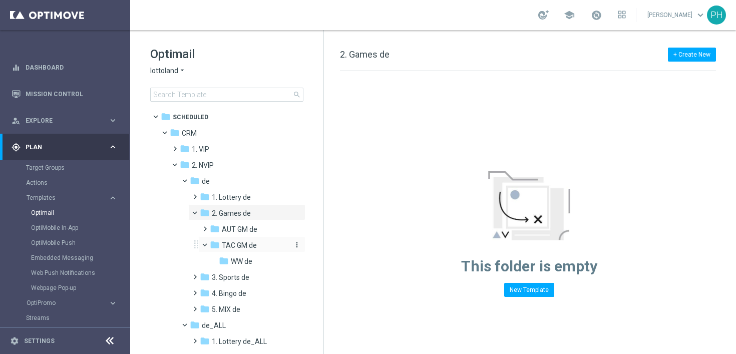
click at [251, 245] on span "TAC GM de" at bounding box center [239, 245] width 35 height 9
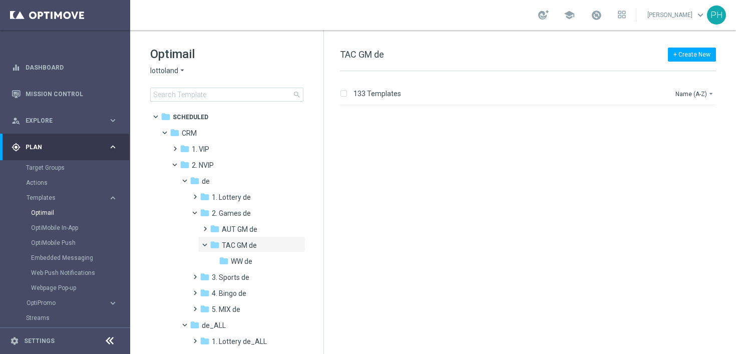
scroll to position [6075, 0]
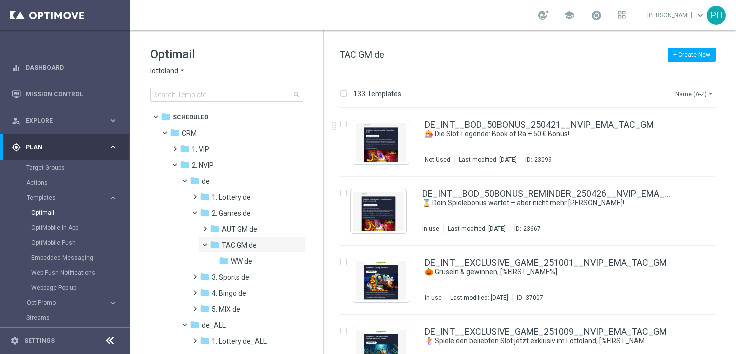
click at [697, 93] on button "Name (A-Z) arrow_drop_down" at bounding box center [695, 94] width 42 height 12
click at [706, 139] on span "Date Modified (Newest)" at bounding box center [676, 138] width 67 height 7
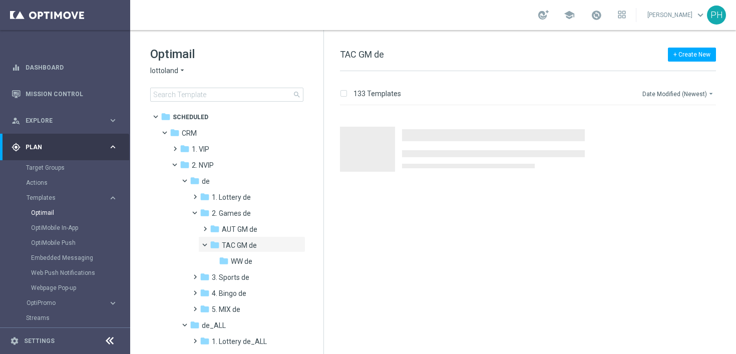
scroll to position [0, 0]
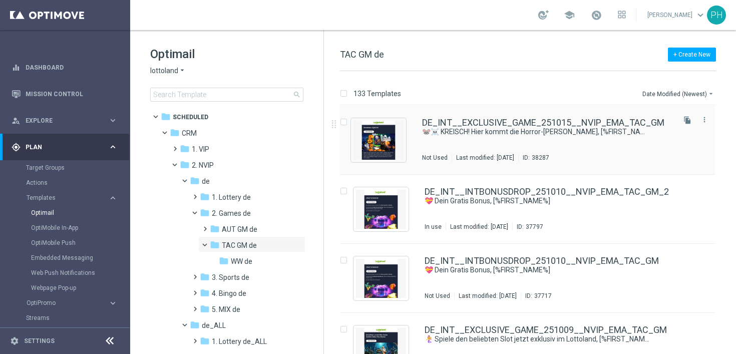
click at [560, 145] on div "DE_INT__EXCLUSIVE_GAME_251015__NVIP_EMA_TAC_GM 🐭☠️ KREISCH! Hier kommt die Horr…" at bounding box center [547, 140] width 251 height 44
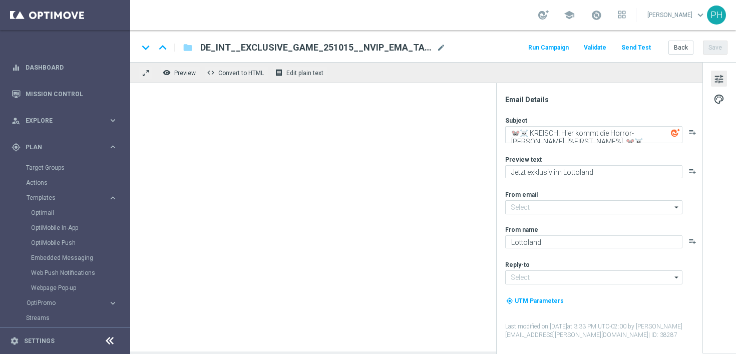
type input "[EMAIL_ADDRESS][DOMAIN_NAME]"
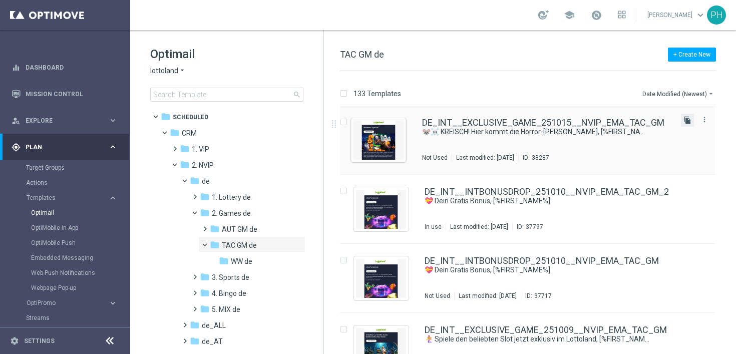
click at [683, 120] on icon "file_copy" at bounding box center [687, 120] width 8 height 8
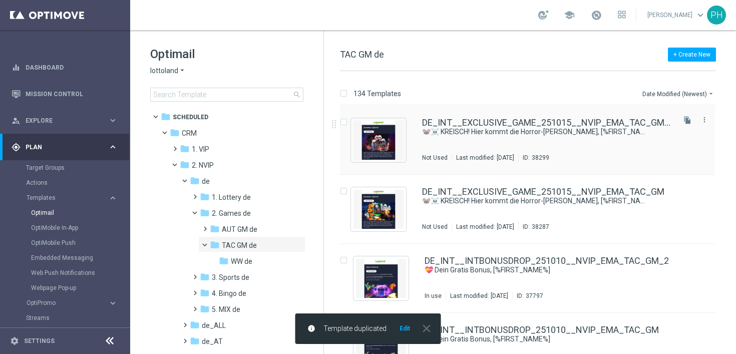
click at [543, 141] on div "DE_INT__EXCLUSIVE_GAME_251015__NVIP_EMA_TAC_GM(1) 🐭☠️ KREISCH! Hier kommt die H…" at bounding box center [547, 140] width 251 height 44
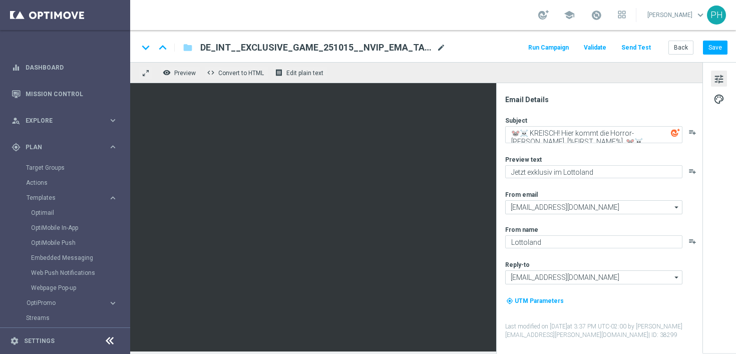
click at [439, 44] on span "mode_edit" at bounding box center [440, 47] width 9 height 9
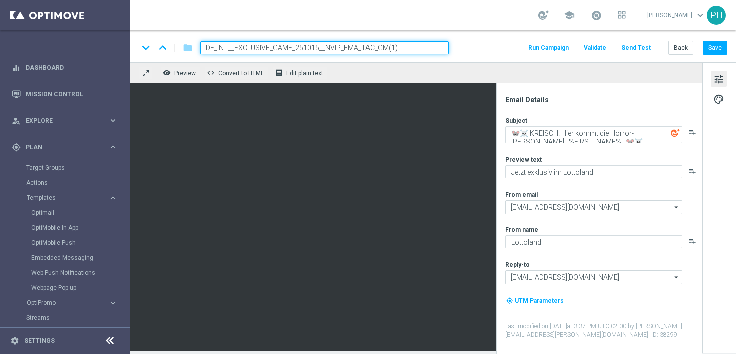
drag, startPoint x: 410, startPoint y: 49, endPoint x: 220, endPoint y: 33, distance: 190.8
click at [220, 33] on div "keyboard_arrow_down keyboard_arrow_up folder DE_INT__EXCLUSIVE_GAME_251015__NVI…" at bounding box center [432, 46] width 605 height 32
paste input "AT__EXCLUSIVE_GAME_251015__NVIP_EMA_TAC_GM"
type input "AT__EXCLUSIVE_GAME_251015__NVIP_EMA_TAC_GM"
click at [505, 45] on div "keyboard_arrow_down keyboard_arrow_up folder AT__EXCLUSIVE_GAME_251015__NVIP_EM…" at bounding box center [432, 47] width 589 height 13
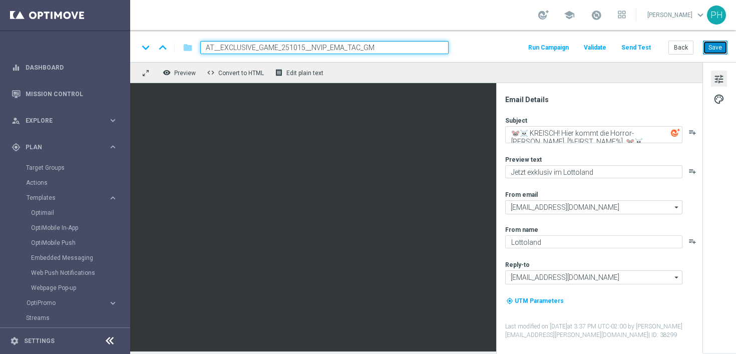
click at [712, 49] on button "Save" at bounding box center [715, 48] width 25 height 14
click at [494, 49] on div "keyboard_arrow_down keyboard_arrow_up folder AT__EXCLUSIVE_GAME_251015__NVIP_EM…" at bounding box center [432, 47] width 589 height 13
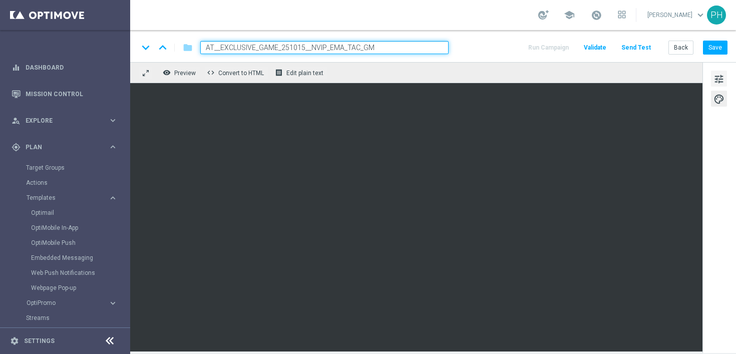
click at [727, 78] on button "tune" at bounding box center [719, 79] width 16 height 16
click at [494, 41] on div "keyboard_arrow_down keyboard_arrow_up folder AT__EXCLUSIVE_GAME_251015__NVIP_EM…" at bounding box center [432, 46] width 605 height 32
click at [710, 47] on button "Save" at bounding box center [715, 48] width 25 height 14
drag, startPoint x: 425, startPoint y: 51, endPoint x: 132, endPoint y: 37, distance: 293.5
click at [132, 37] on div "keyboard_arrow_down keyboard_arrow_up folder AT__EXCLUSIVE_GAME_251015__NVIP_EM…" at bounding box center [432, 46] width 605 height 32
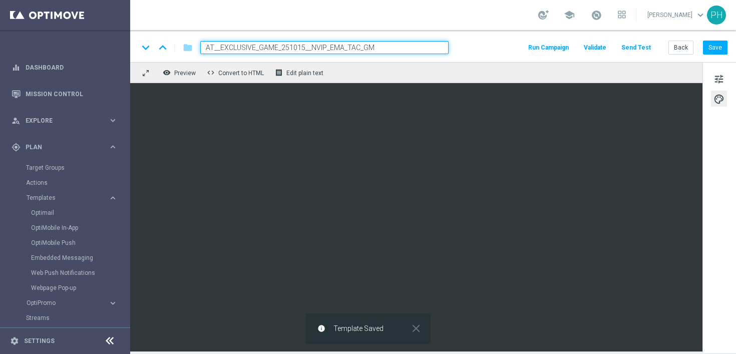
click at [637, 47] on button "Send Test" at bounding box center [635, 48] width 33 height 14
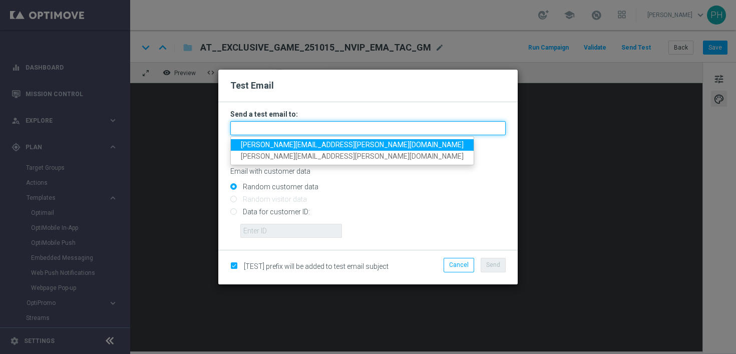
click at [379, 121] on input "text" at bounding box center [367, 128] width 275 height 14
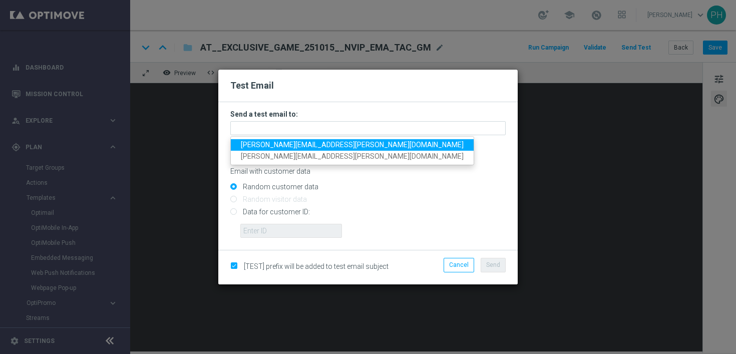
click at [309, 143] on span "peter.huber@lottoland.com" at bounding box center [352, 145] width 223 height 8
type input "peter.huber@lottoland.com"
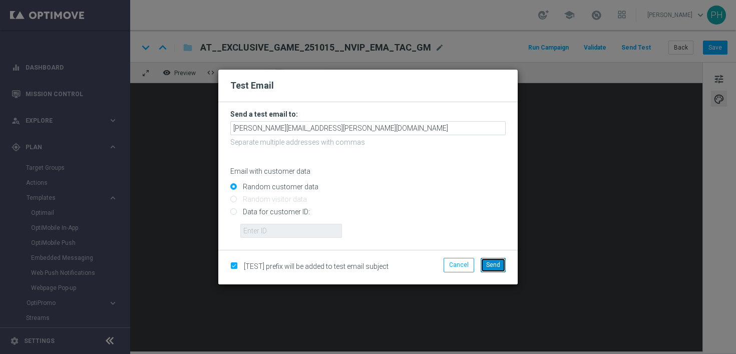
click at [498, 260] on button "Send" at bounding box center [492, 265] width 25 height 14
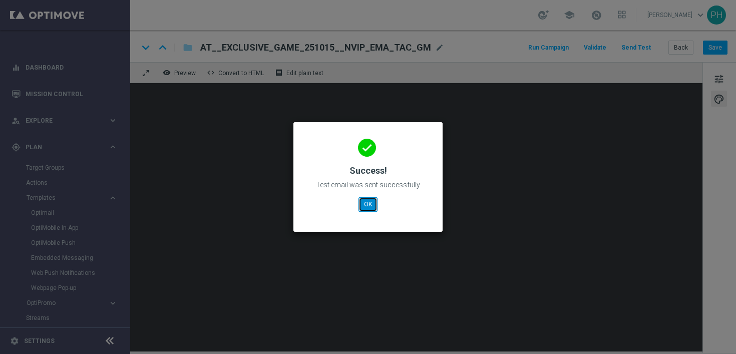
click at [365, 202] on button "OK" at bounding box center [367, 204] width 19 height 14
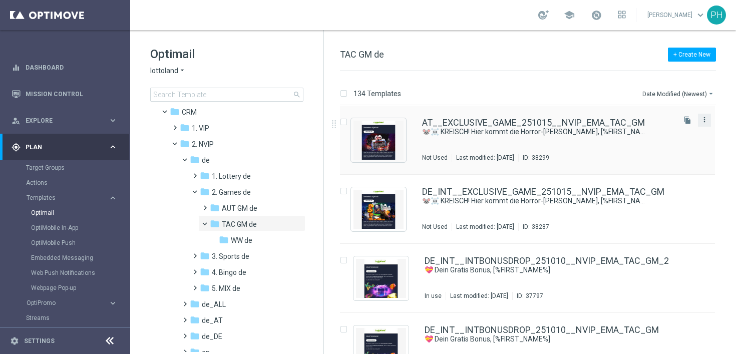
click at [704, 116] on icon "more_vert" at bounding box center [704, 120] width 8 height 8
click at [671, 131] on div "Move" at bounding box center [662, 130] width 61 height 7
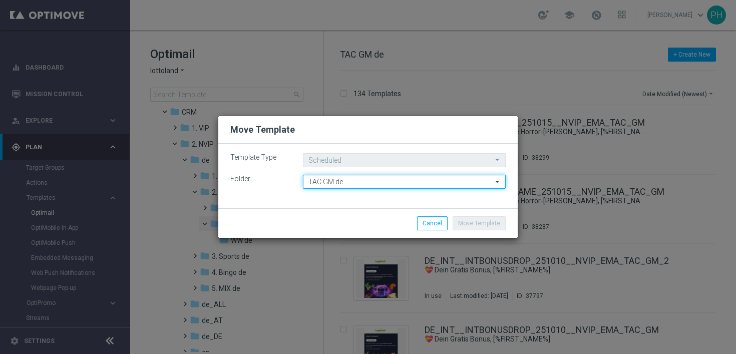
click at [368, 182] on input "TAC GM de" at bounding box center [404, 182] width 203 height 14
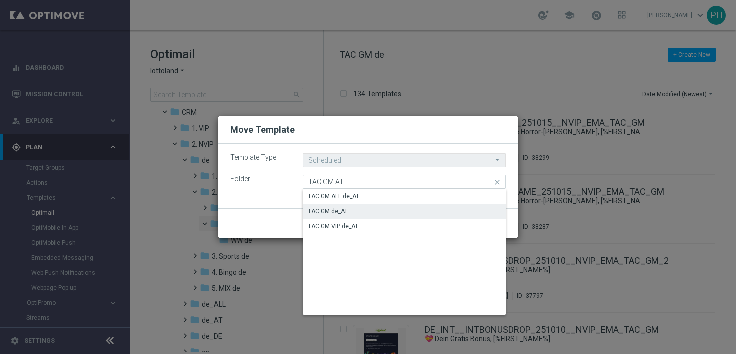
click at [351, 210] on div "TAC GM de_AT" at bounding box center [404, 211] width 203 height 14
type input "TAC GM de_AT"
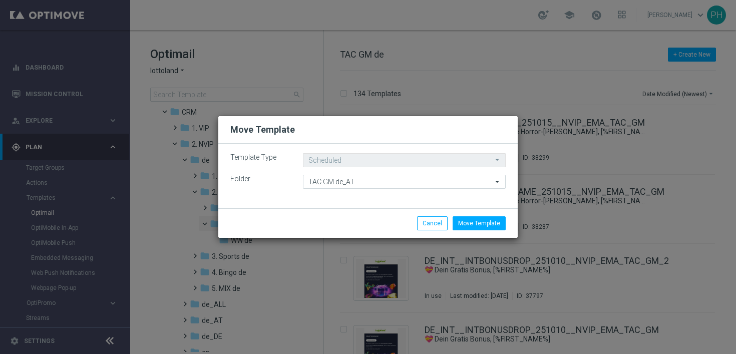
click at [352, 202] on div "Template Type Scheduled Scheduled arrow_drop_down Drag here to set row groups D…" at bounding box center [367, 176] width 299 height 65
click at [487, 226] on button "Move Template" at bounding box center [478, 223] width 53 height 14
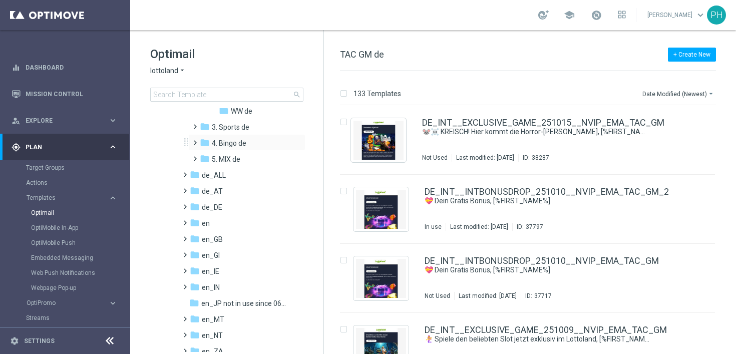
scroll to position [151, 0]
click at [185, 187] on span at bounding box center [183, 185] width 5 height 4
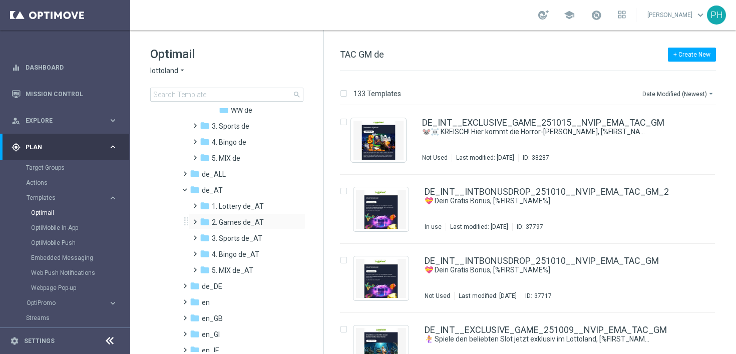
click at [195, 219] on span at bounding box center [193, 217] width 5 height 4
click at [203, 251] on span at bounding box center [203, 249] width 5 height 4
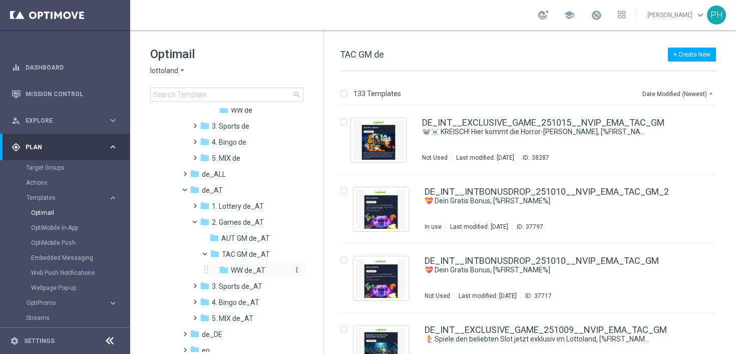
click at [250, 272] on span "WW de_AT" at bounding box center [248, 270] width 35 height 9
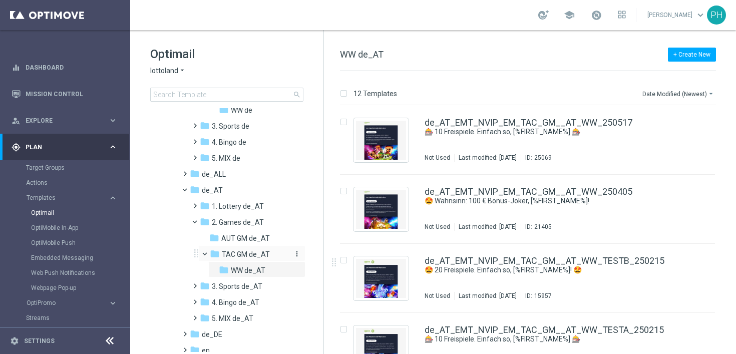
click at [243, 256] on span "TAC GM de_AT" at bounding box center [246, 254] width 48 height 9
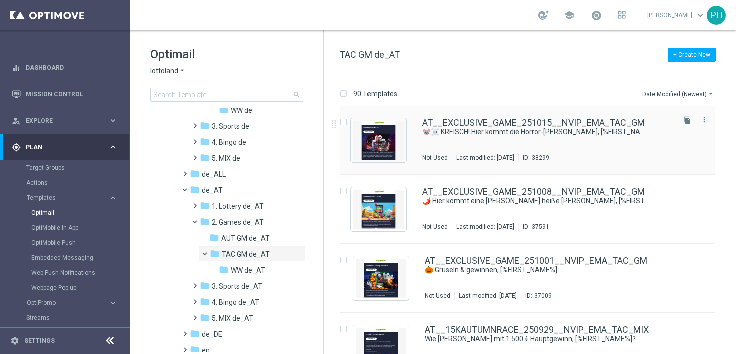
click at [544, 143] on div "AT__EXCLUSIVE_GAME_251015__NVIP_EMA_TAC_GM 🐭☠️ KREISCH! Hier kommt die Horror-M…" at bounding box center [547, 140] width 251 height 44
